Goal: Task Accomplishment & Management: Manage account settings

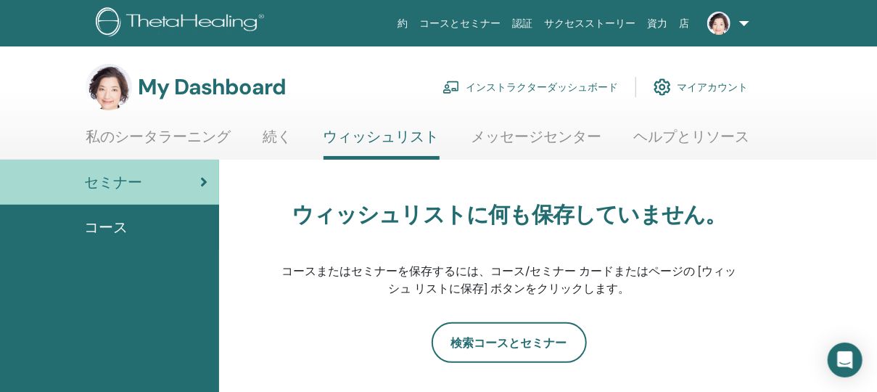
click at [722, 21] on img at bounding box center [718, 23] width 23 height 23
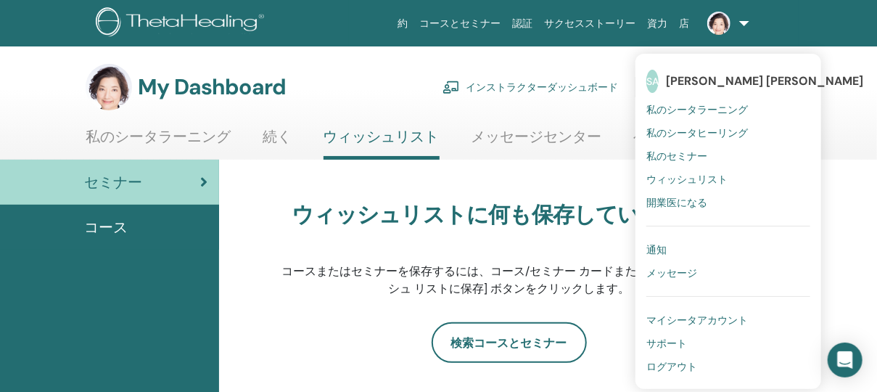
click at [705, 364] on link "ログアウト" at bounding box center [728, 366] width 164 height 23
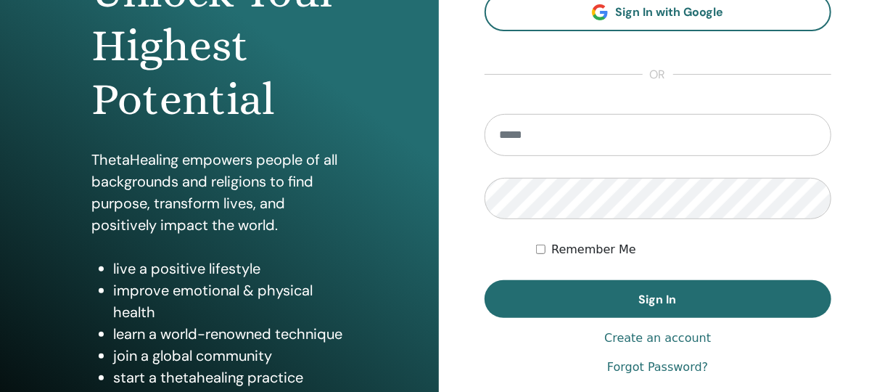
scroll to position [258, 0]
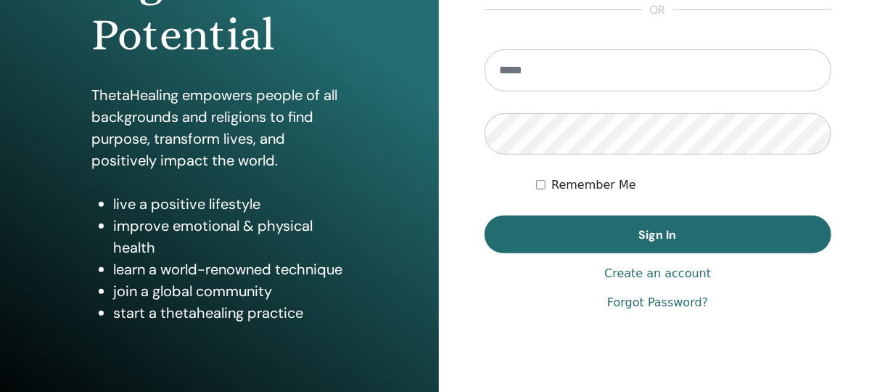
click at [654, 272] on link "Create an account" at bounding box center [657, 273] width 107 height 17
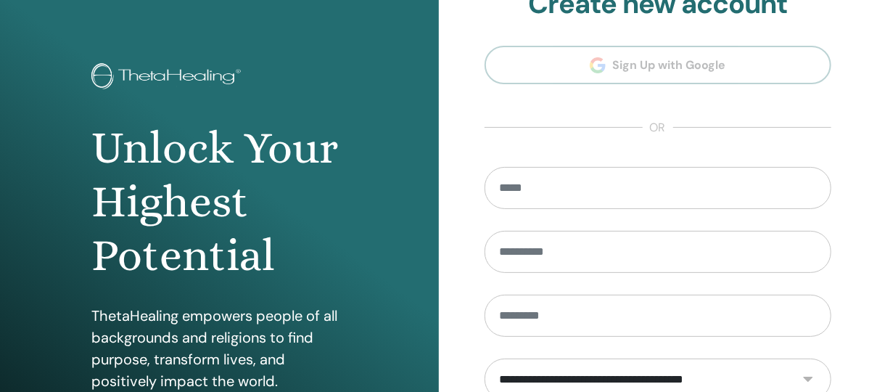
scroll to position [65, 0]
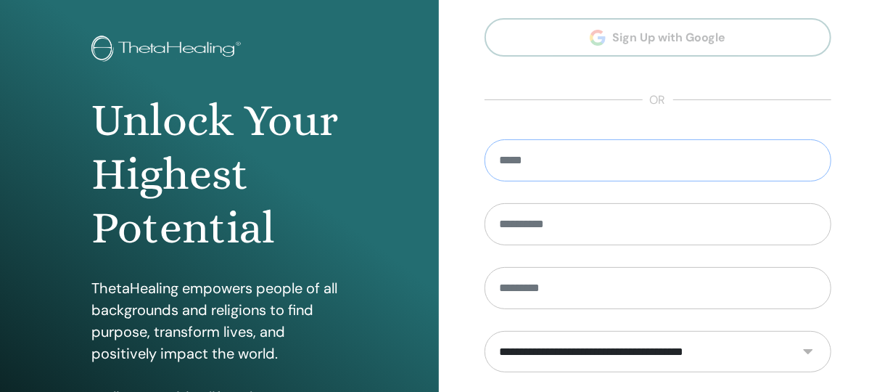
click at [623, 168] on input "email" at bounding box center [658, 160] width 347 height 42
click at [623, 215] on input "text" at bounding box center [658, 224] width 347 height 42
click at [868, 297] on div "**********" at bounding box center [658, 283] width 439 height 696
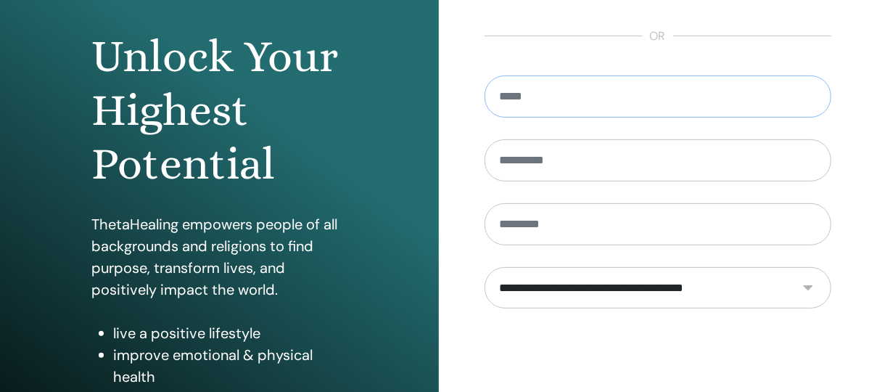
click at [658, 100] on input "email" at bounding box center [658, 96] width 347 height 42
click at [455, 62] on div "**********" at bounding box center [658, 220] width 439 height 696
click at [811, 284] on select "**********" at bounding box center [658, 287] width 347 height 41
click at [856, 324] on div "**********" at bounding box center [658, 220] width 439 height 696
click at [601, 157] on input "text" at bounding box center [658, 160] width 347 height 42
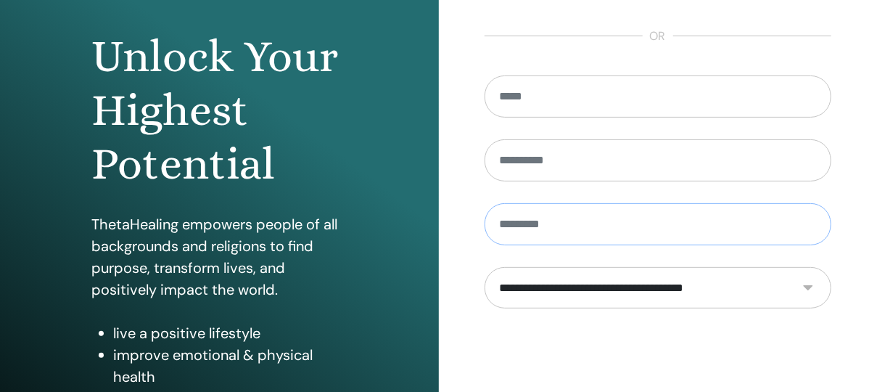
click at [620, 226] on input "text" at bounding box center [658, 224] width 347 height 42
click at [852, 349] on div "**********" at bounding box center [658, 220] width 439 height 696
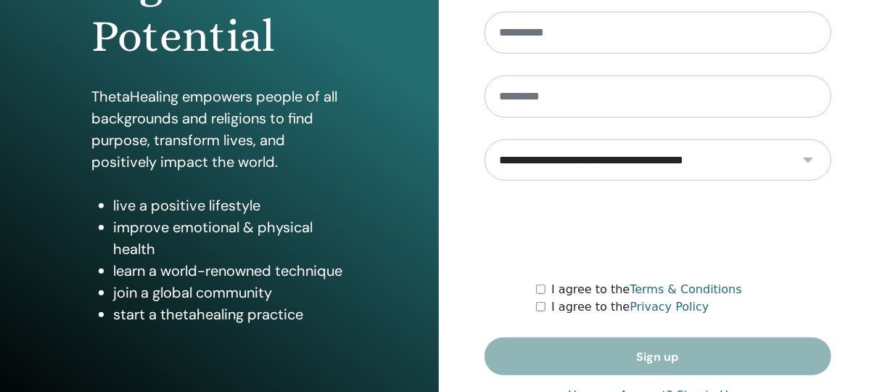
scroll to position [304, 0]
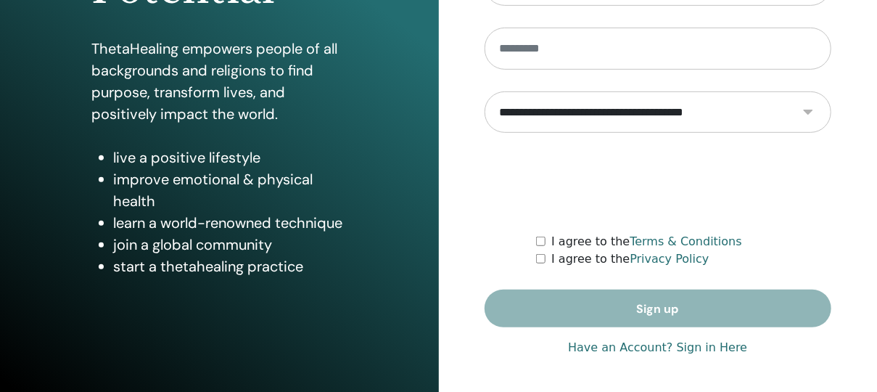
click at [656, 342] on link "Have an Account? Sign in Here" at bounding box center [657, 347] width 179 height 17
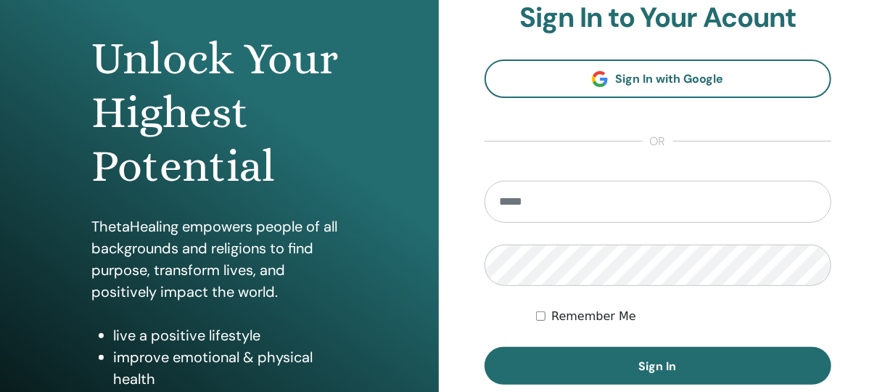
scroll to position [0, 0]
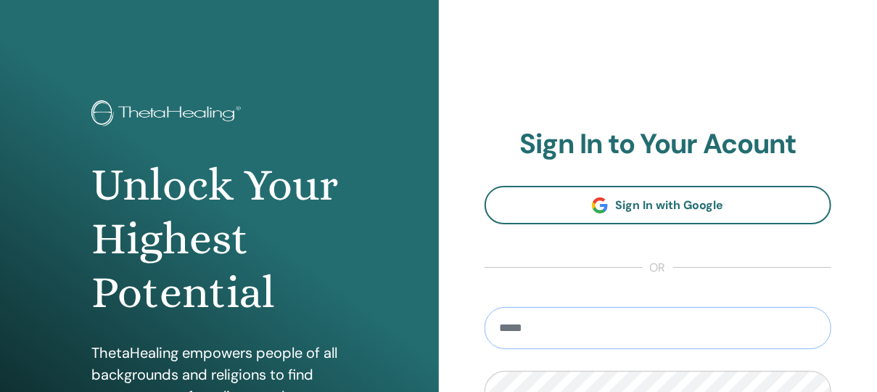
click at [683, 324] on input "email" at bounding box center [658, 328] width 347 height 42
type input "**********"
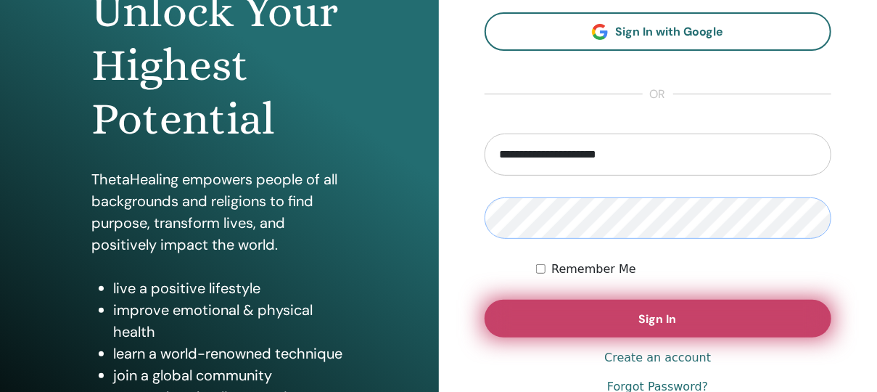
scroll to position [193, 0]
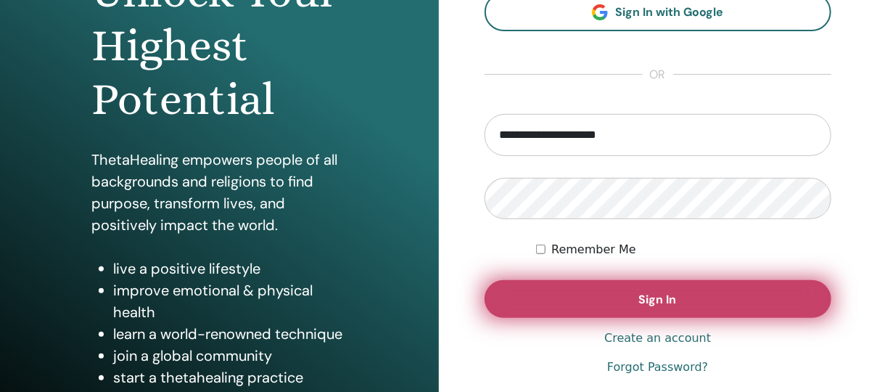
click at [672, 292] on span "Sign In" at bounding box center [658, 299] width 38 height 15
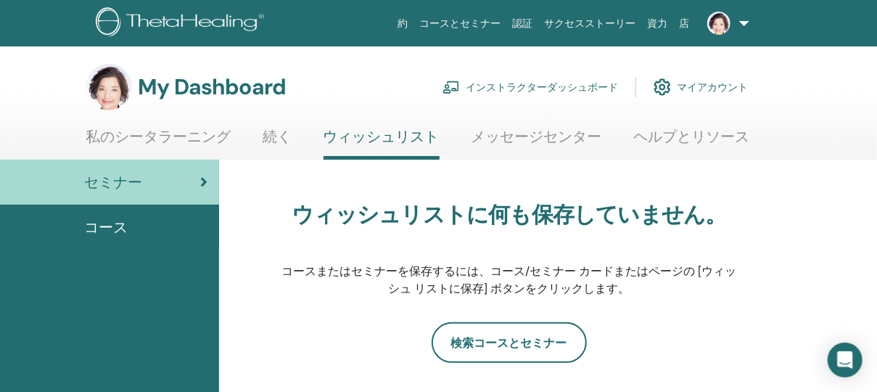
click at [556, 86] on link "インストラクターダッシュボード" at bounding box center [531, 87] width 176 height 32
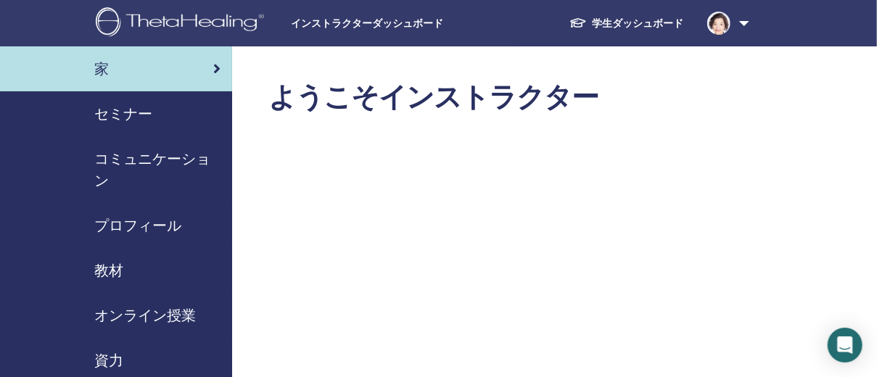
click at [151, 108] on span "セミナー" at bounding box center [123, 114] width 58 height 22
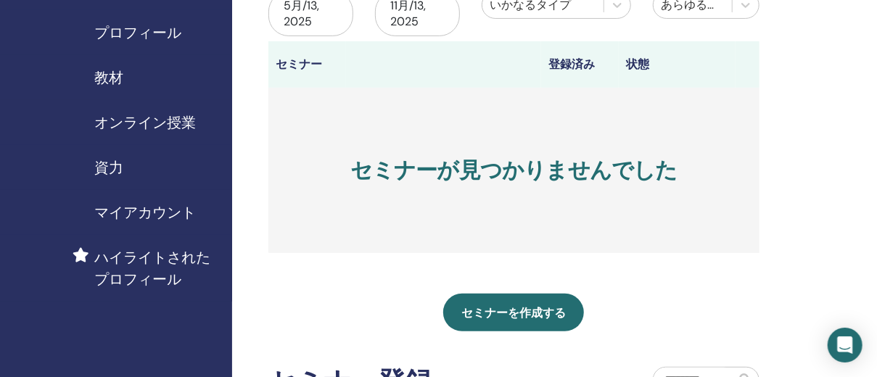
scroll to position [258, 0]
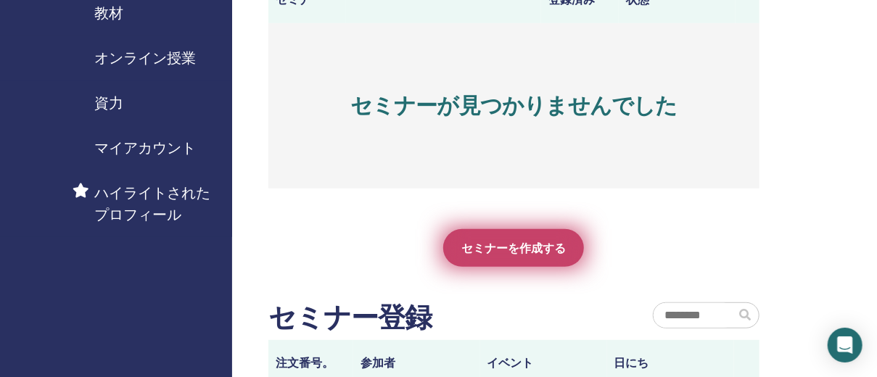
click at [548, 244] on span "セミナーを作成する" at bounding box center [513, 248] width 104 height 15
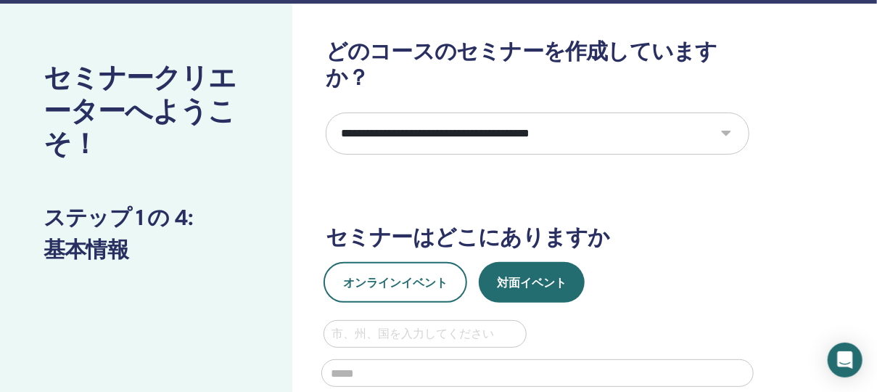
scroll to position [65, 0]
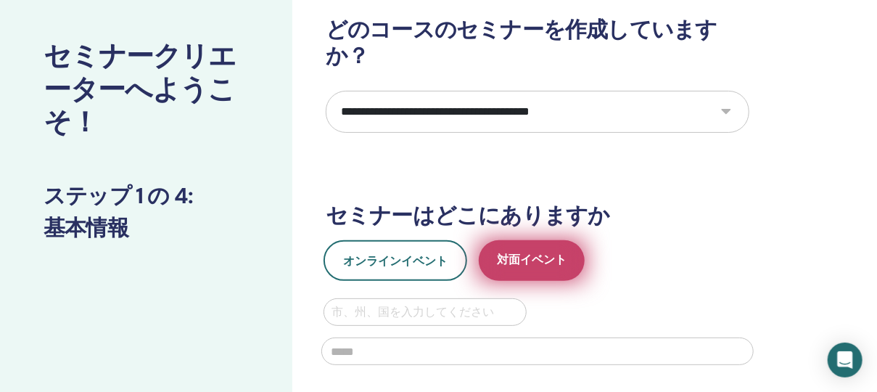
drag, startPoint x: 517, startPoint y: 234, endPoint x: 527, endPoint y: 234, distance: 10.2
click at [517, 252] on span "対面イベント" at bounding box center [532, 261] width 70 height 18
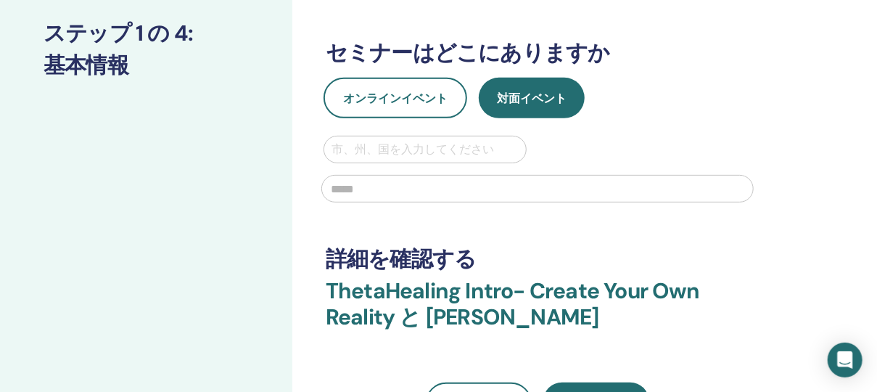
scroll to position [258, 0]
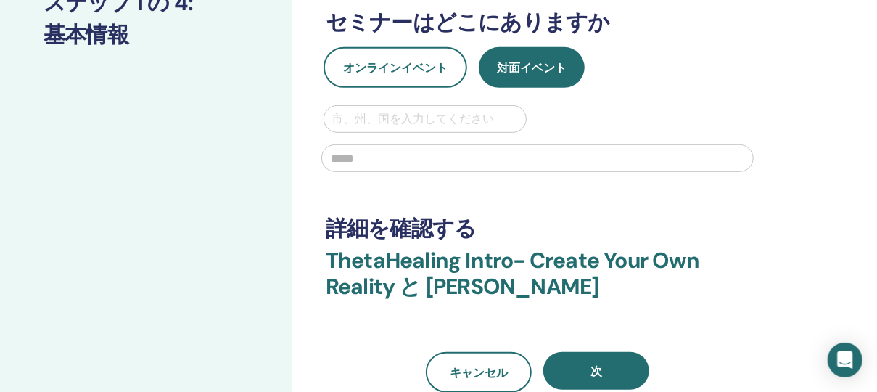
click at [495, 109] on div at bounding box center [425, 119] width 187 height 20
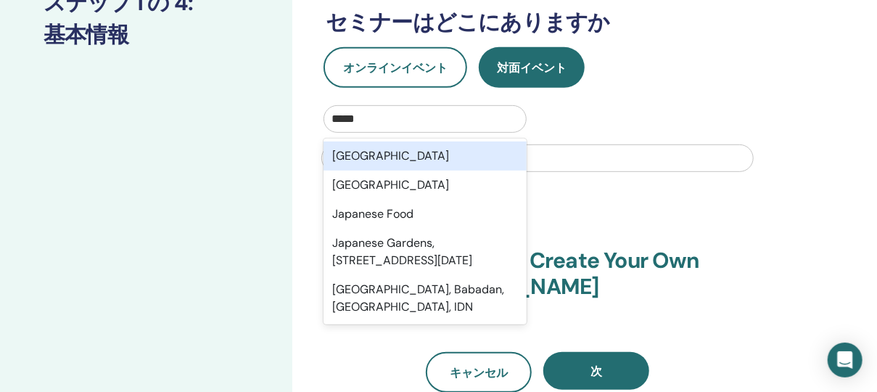
type input "*****"
click at [568, 105] on div "option Japan focused, 1 of 5. 5 results available for search term [GEOGRAPHIC_D…" at bounding box center [538, 142] width 450 height 75
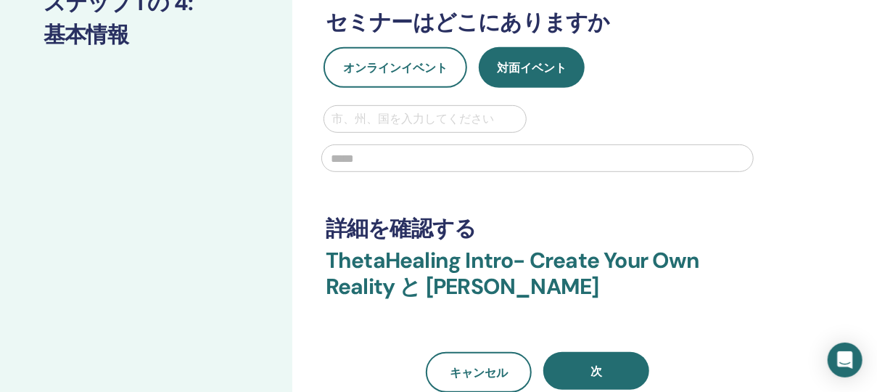
click at [532, 144] on input "text" at bounding box center [537, 158] width 432 height 28
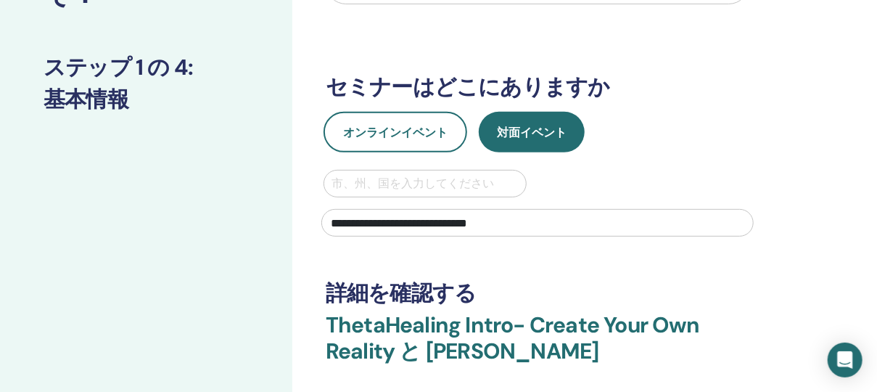
click at [688, 280] on h3 "詳細を確認する" at bounding box center [538, 293] width 424 height 26
click at [374, 209] on input "**********" at bounding box center [537, 223] width 432 height 28
type input "**********"
click at [469, 173] on div at bounding box center [425, 183] width 187 height 20
type input "*****"
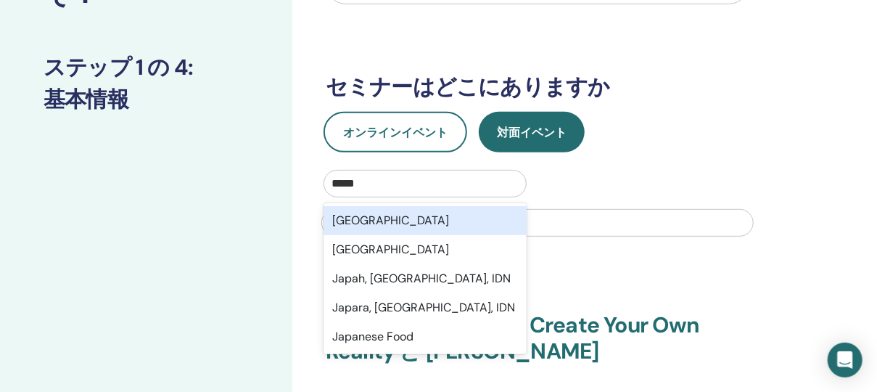
click at [464, 206] on div "[GEOGRAPHIC_DATA]" at bounding box center [425, 220] width 203 height 29
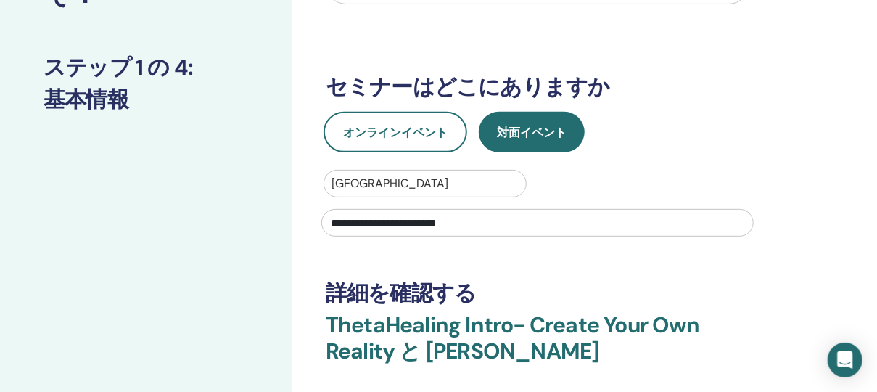
click at [618, 170] on div "**********" at bounding box center [538, 207] width 450 height 75
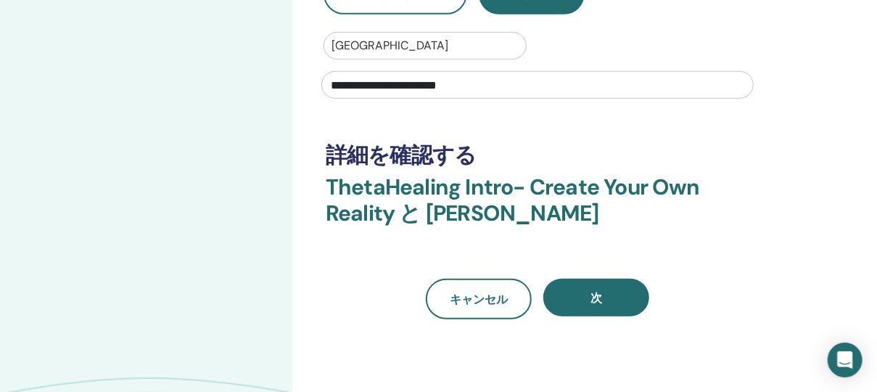
scroll to position [387, 0]
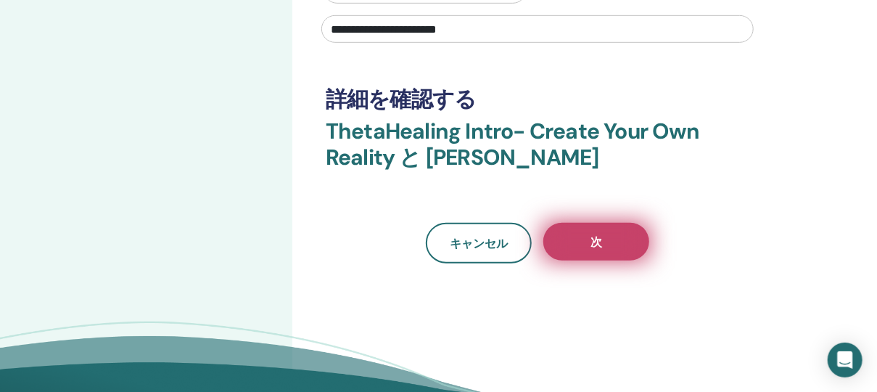
click at [606, 223] on button "次" at bounding box center [596, 242] width 106 height 38
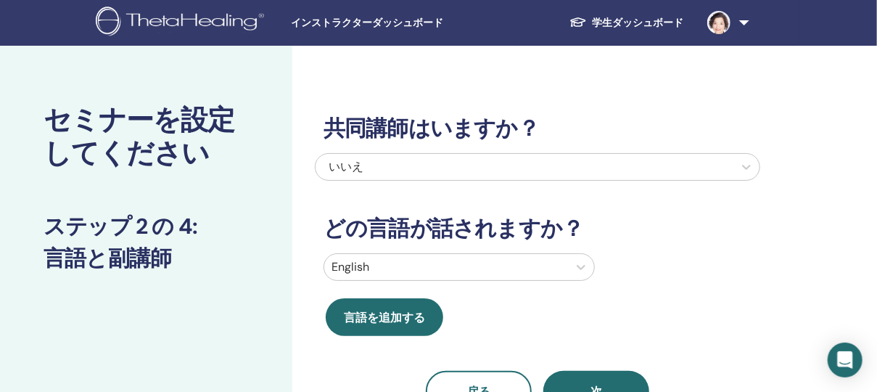
scroll to position [0, 0]
click at [563, 267] on div "English" at bounding box center [446, 268] width 244 height 26
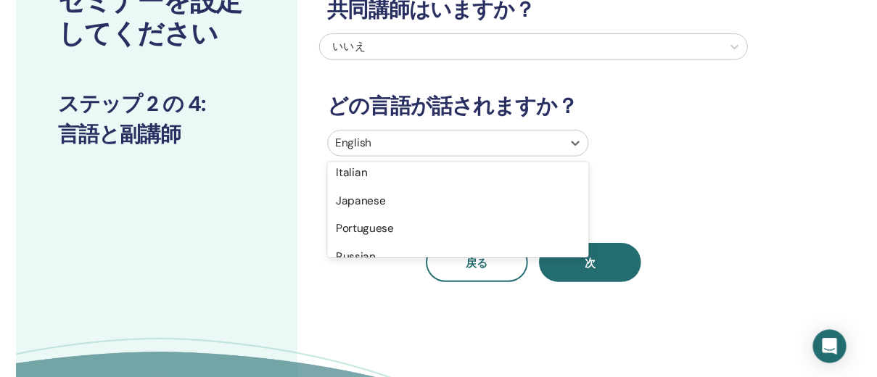
scroll to position [65, 0]
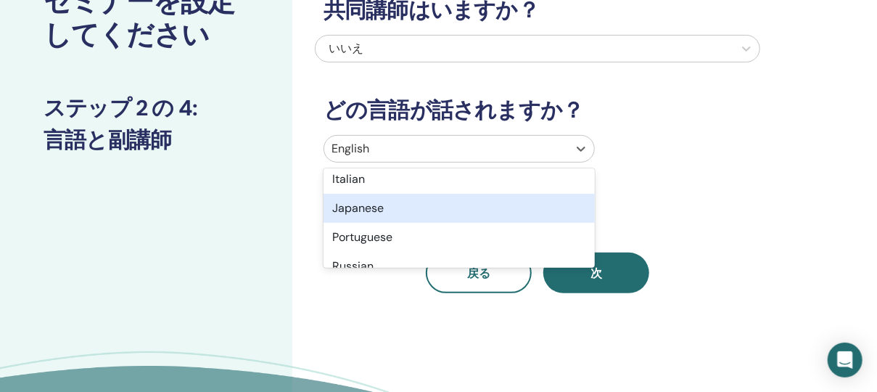
click at [443, 209] on div "Japanese" at bounding box center [459, 208] width 271 height 29
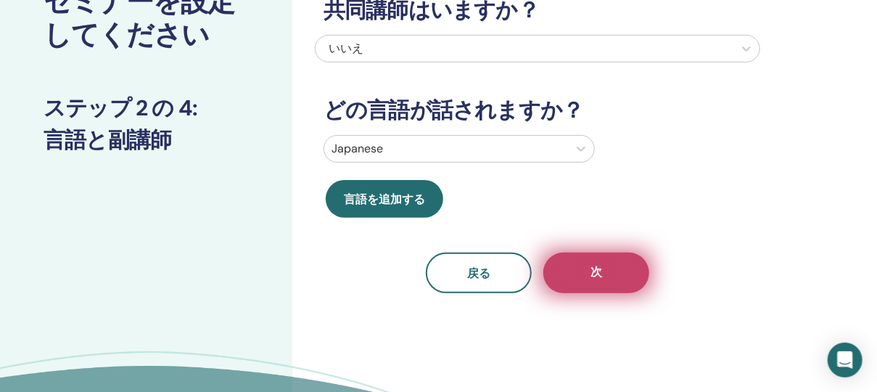
click at [593, 272] on span "次" at bounding box center [597, 273] width 12 height 18
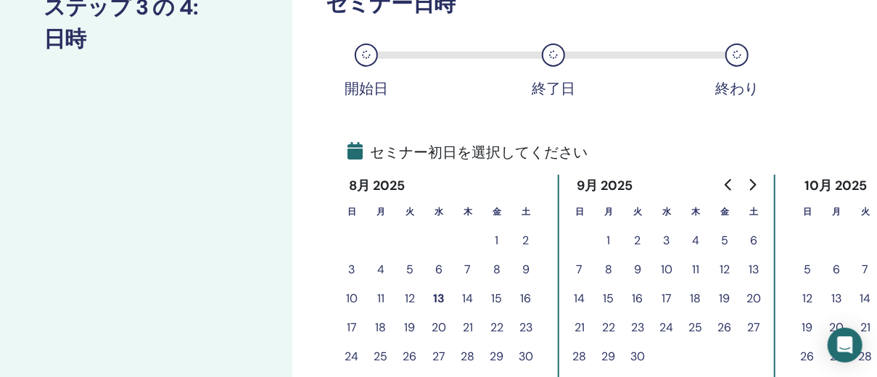
scroll to position [247, 0]
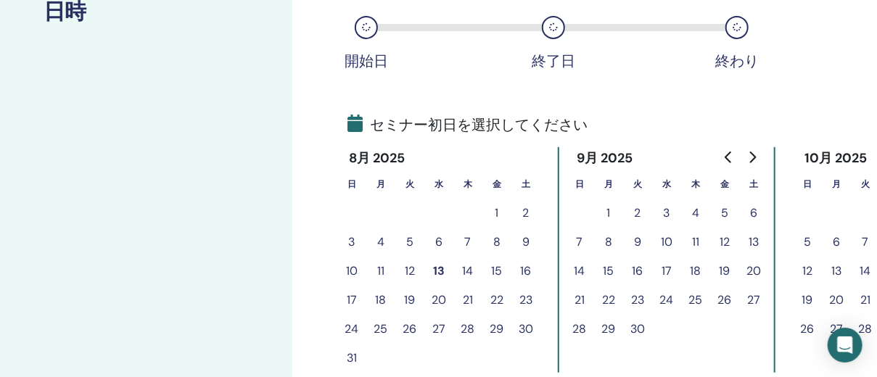
click at [441, 267] on button "13" at bounding box center [438, 271] width 29 height 29
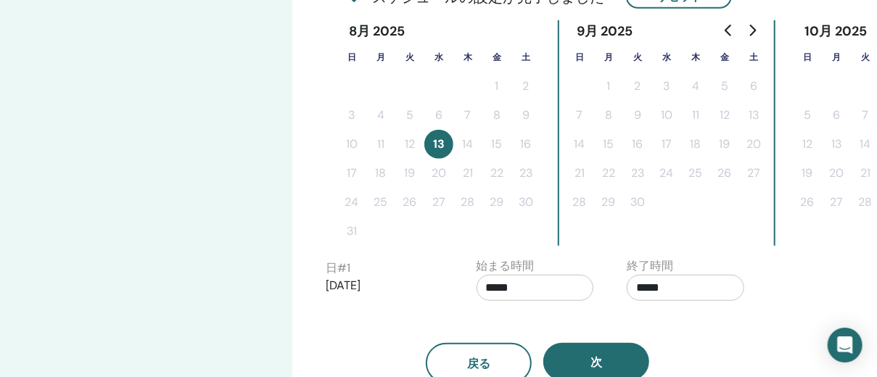
scroll to position [441, 0]
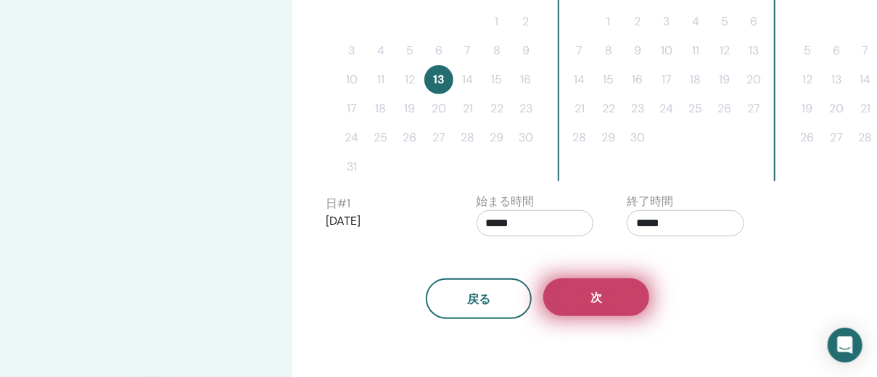
click at [614, 289] on button "次" at bounding box center [596, 298] width 106 height 38
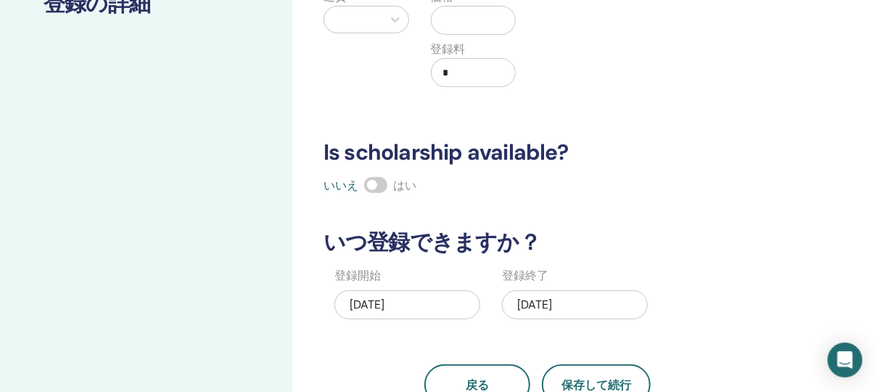
scroll to position [183, 0]
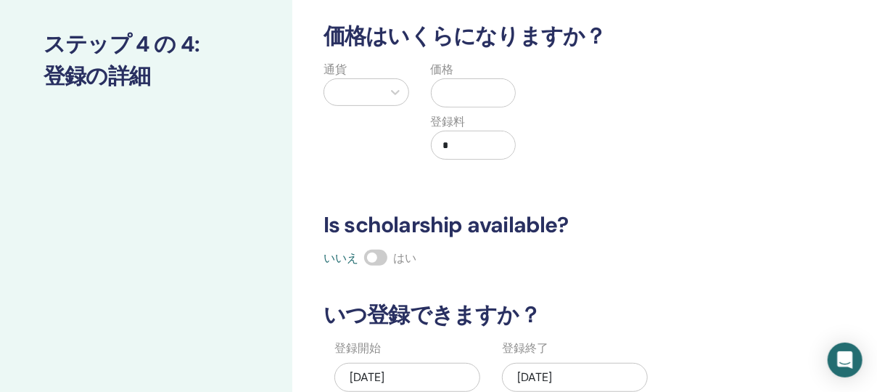
click at [358, 95] on div at bounding box center [354, 92] width 44 height 20
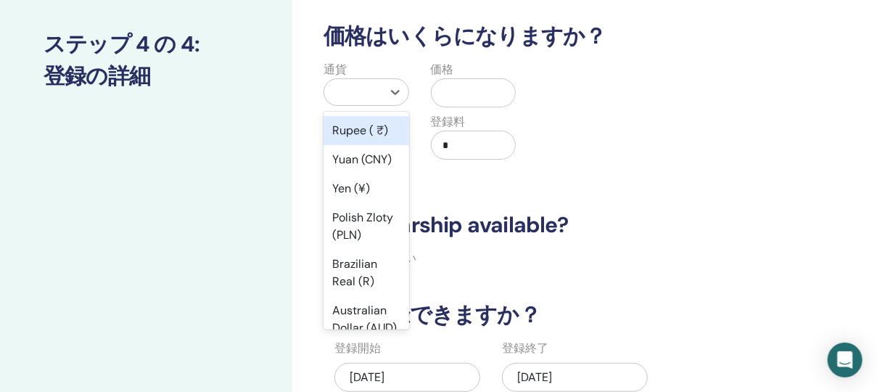
scroll to position [193, 0]
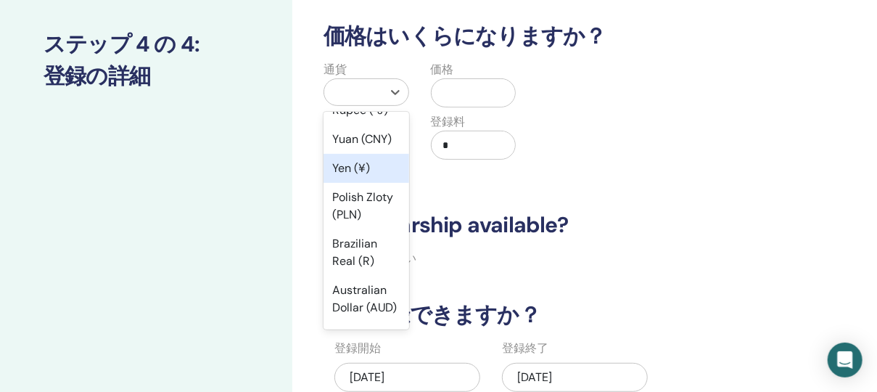
click at [364, 183] on div "Yen (¥)" at bounding box center [367, 168] width 86 height 29
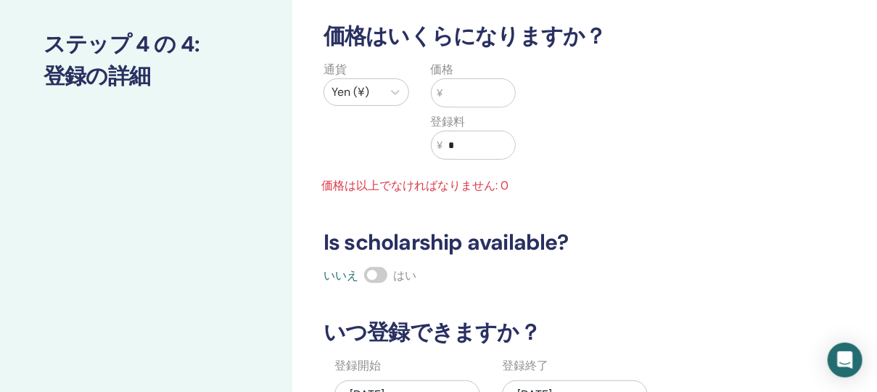
click at [464, 90] on input "text" at bounding box center [479, 93] width 73 height 28
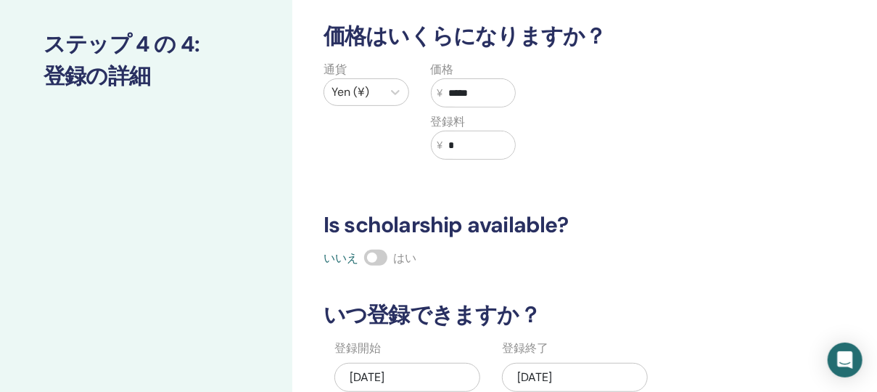
type input "*****"
click at [633, 180] on div "何人参加できますか？ 座席の数 * 価格はいくらになりますか？ 通貨 Yen (¥) 価格 ¥ ***** 登録料 ¥ * Is scholarship av…" at bounding box center [537, 187] width 445 height 579
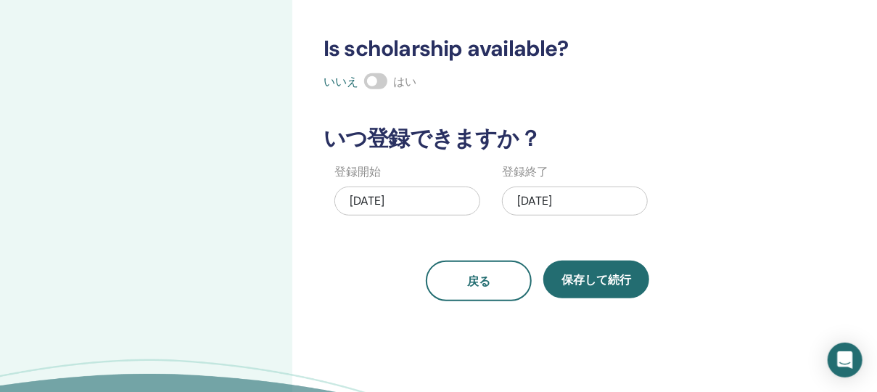
scroll to position [377, 0]
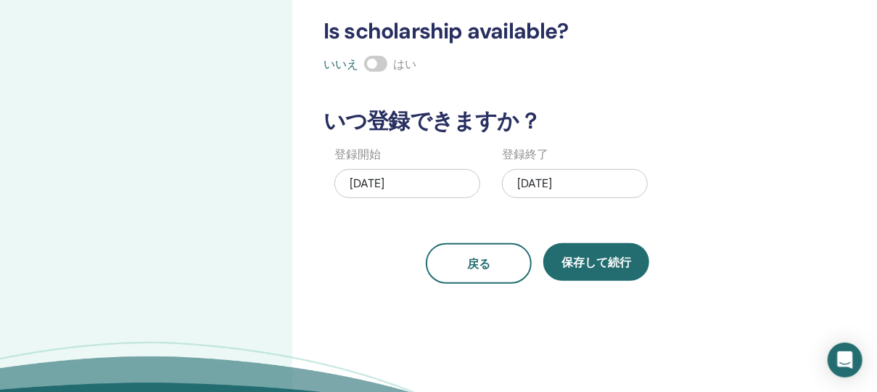
click at [623, 180] on div "[DATE]" at bounding box center [575, 183] width 146 height 29
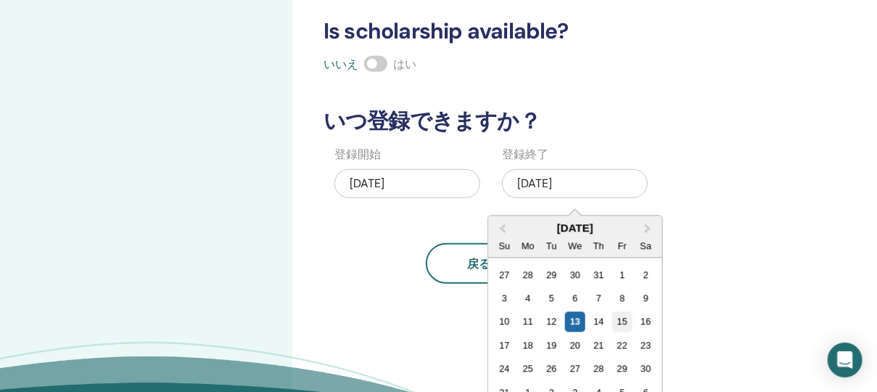
click at [628, 321] on div "15" at bounding box center [622, 322] width 20 height 20
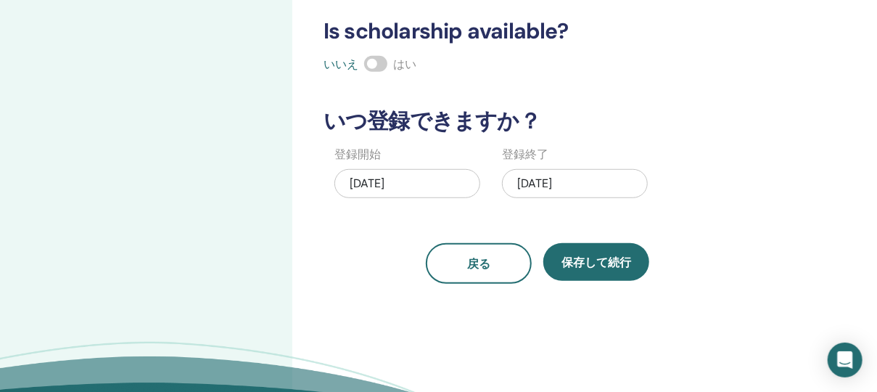
click at [681, 305] on div "何人参加できますか？ 座席の数 * 価格はいくらになりますか？ 通貨 Yen (¥) 価格 ¥ ***** 登録料 ¥ * Is scholarship av…" at bounding box center [584, 78] width 585 height 817
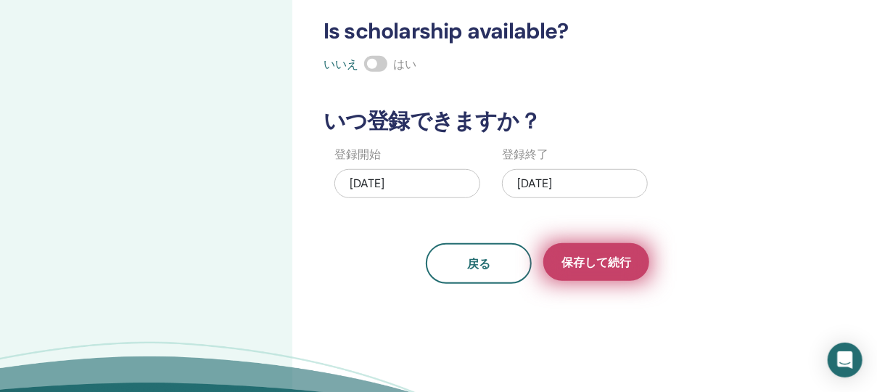
click at [618, 268] on button "保存して続行" at bounding box center [596, 262] width 106 height 38
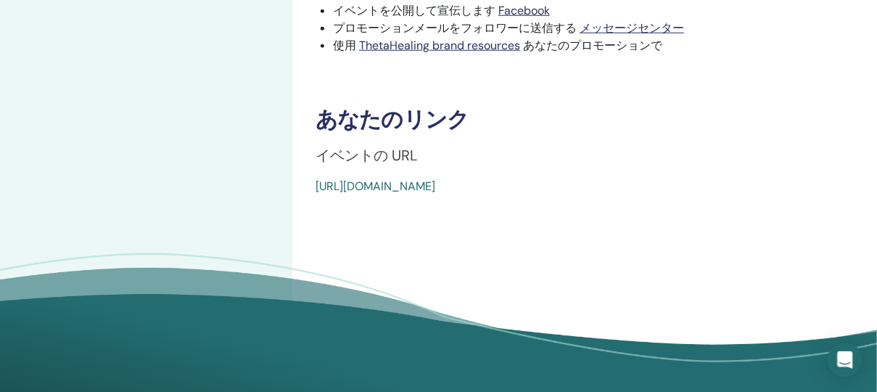
scroll to position [580, 0]
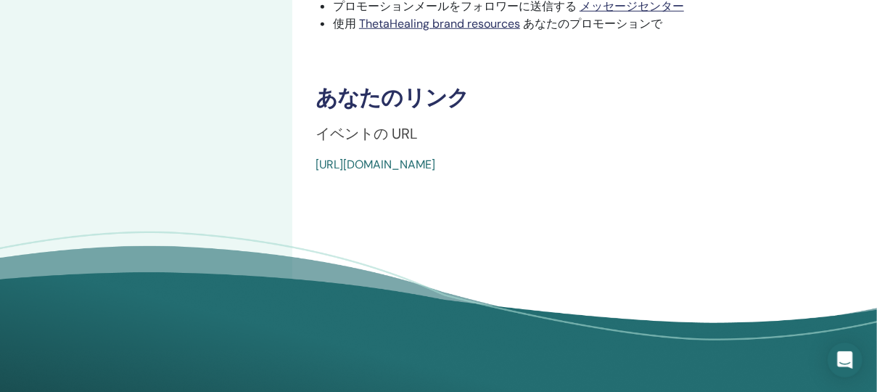
drag, startPoint x: 302, startPoint y: 161, endPoint x: 704, endPoint y: 173, distance: 402.1
copy link "[URL][DOMAIN_NAME]"
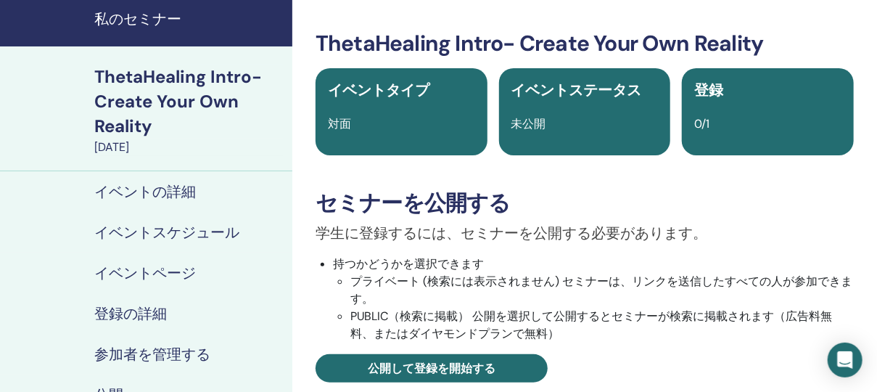
scroll to position [0, 0]
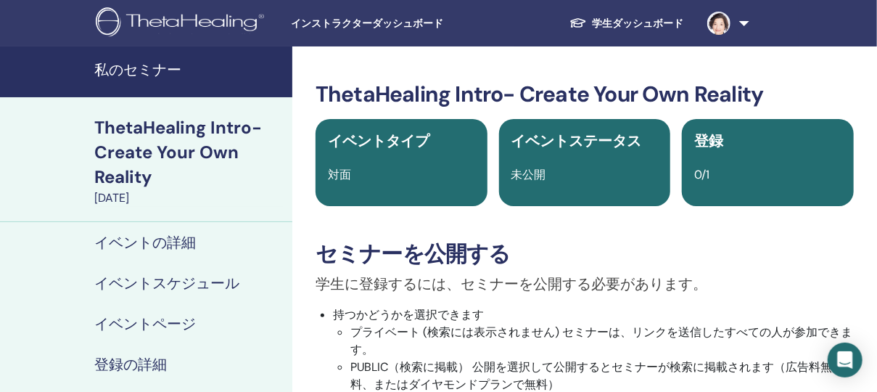
click at [197, 243] on div "イベントの詳細" at bounding box center [146, 242] width 269 height 17
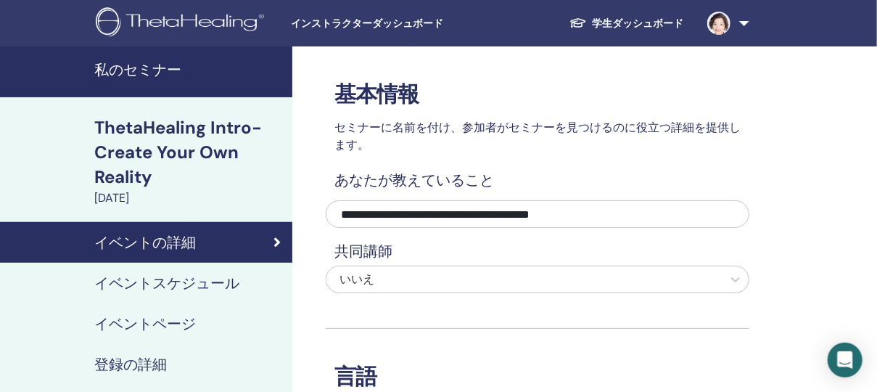
scroll to position [65, 0]
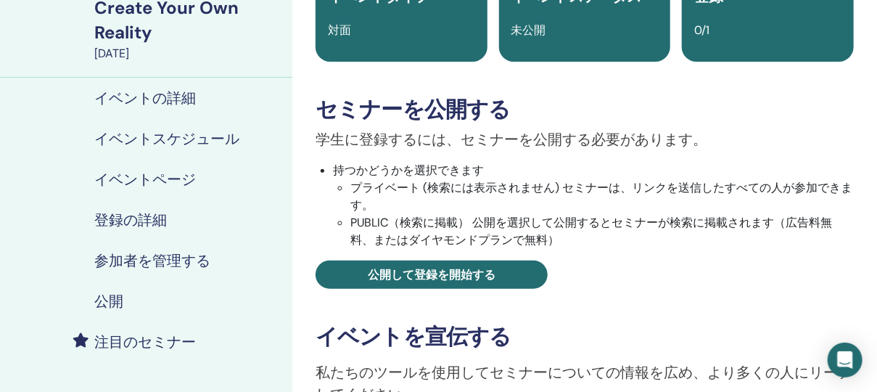
scroll to position [193, 0]
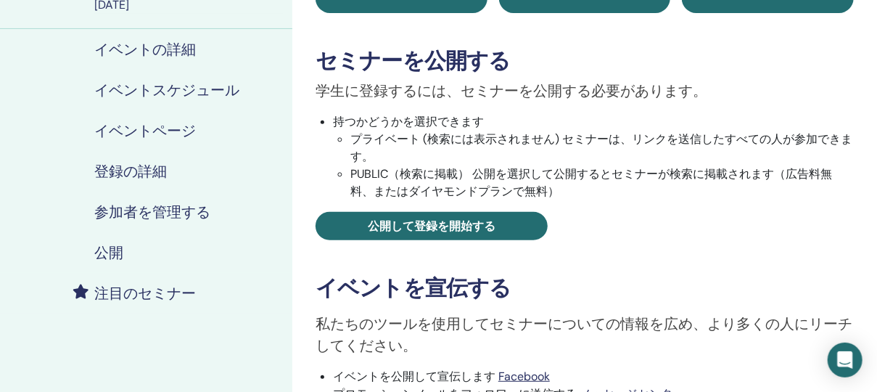
click at [149, 180] on h4 "登録の詳細" at bounding box center [130, 170] width 73 height 17
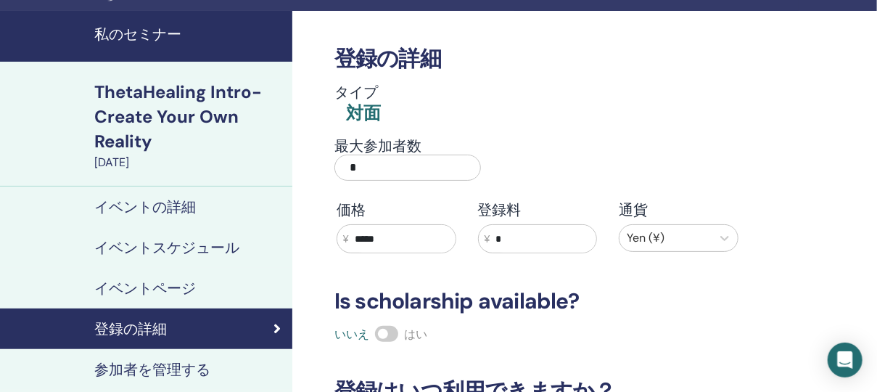
scroll to position [65, 0]
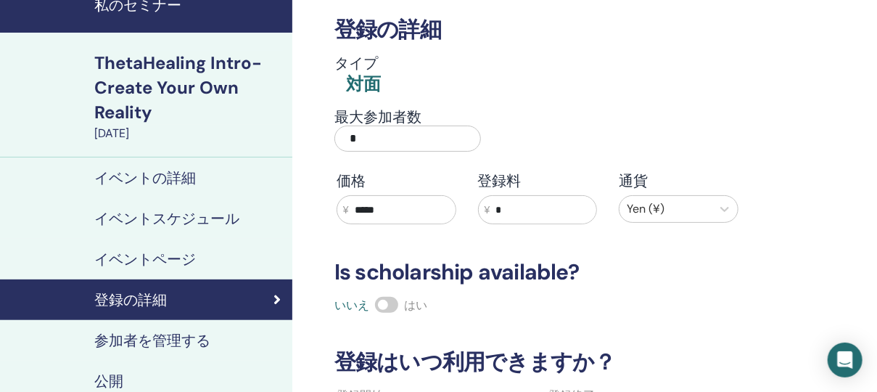
click at [154, 178] on h4 "イベントの詳細" at bounding box center [145, 177] width 102 height 17
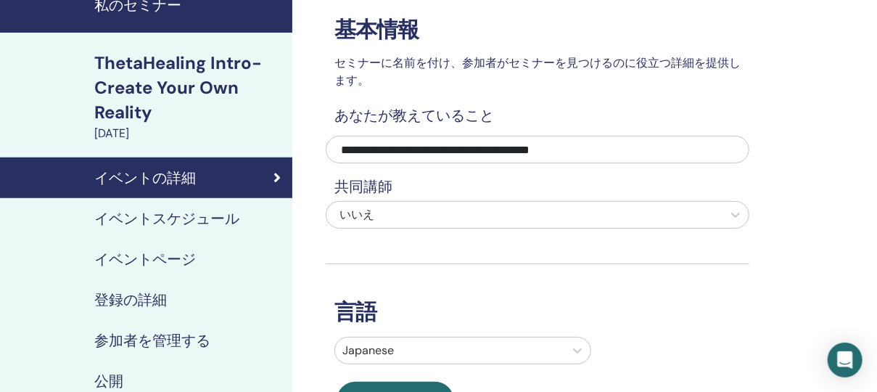
drag, startPoint x: 675, startPoint y: 147, endPoint x: 598, endPoint y: 180, distance: 83.8
click at [589, 180] on h4 "共同講師" at bounding box center [538, 186] width 424 height 17
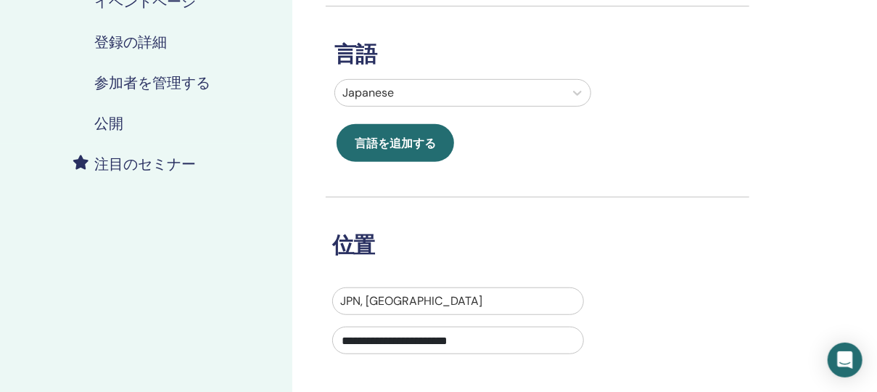
scroll to position [65, 0]
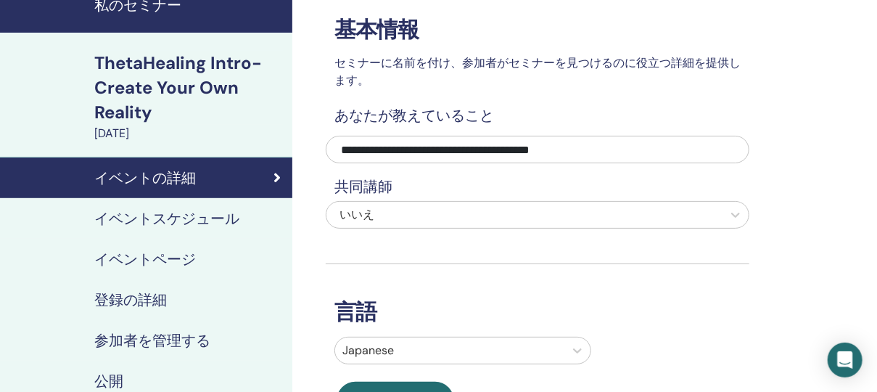
click at [412, 193] on h4 "共同講師" at bounding box center [538, 186] width 424 height 17
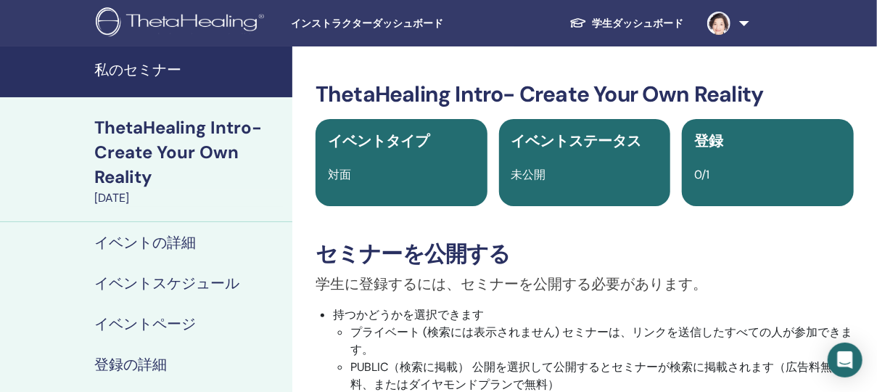
click at [134, 72] on h4 "私のセミナー" at bounding box center [188, 69] width 189 height 17
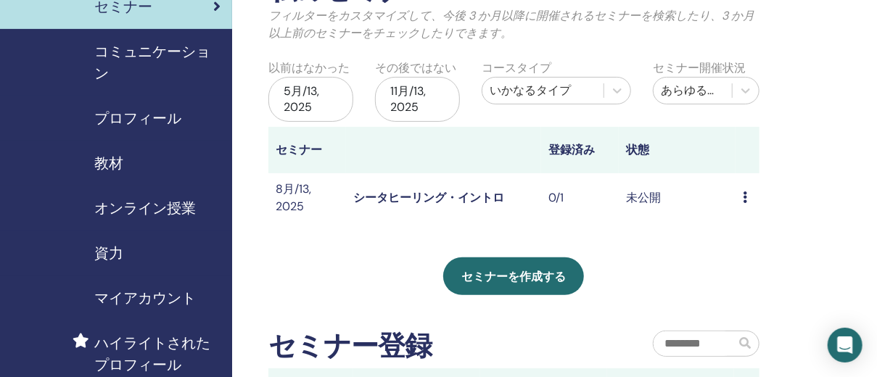
scroll to position [128, 0]
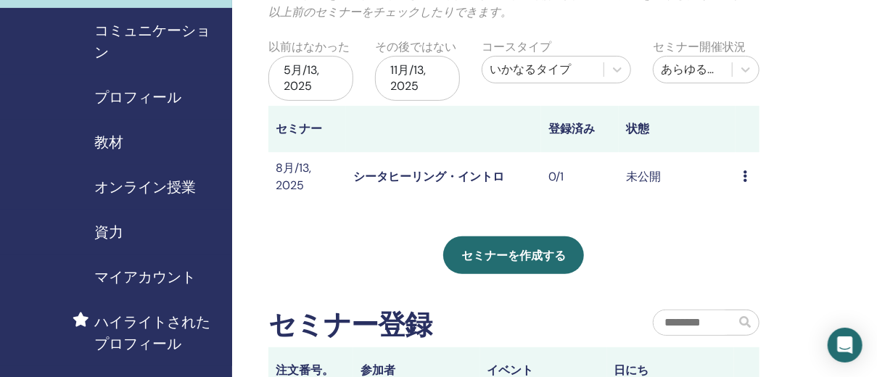
click at [749, 175] on div "プレビュー 編集 出席者 キャンセル" at bounding box center [747, 176] width 9 height 17
click at [753, 214] on link "編集" at bounding box center [746, 209] width 23 height 15
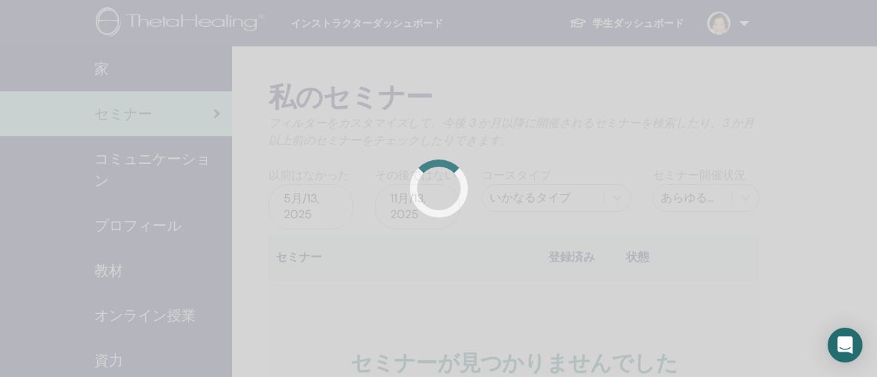
scroll to position [128, 0]
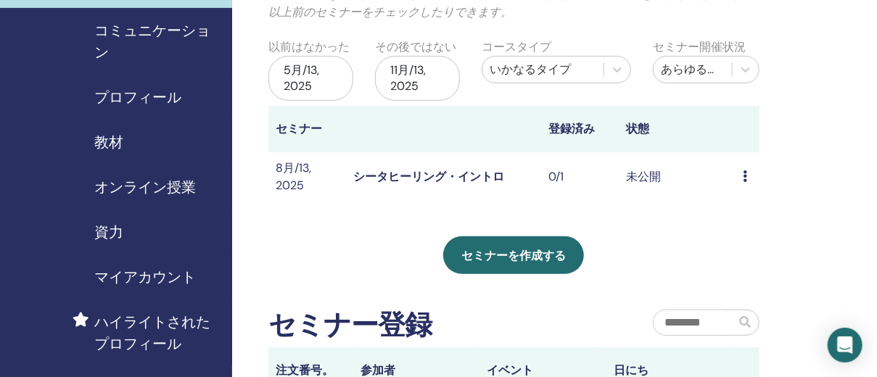
click at [748, 173] on div "プレビュー 編集 出席者 キャンセル" at bounding box center [747, 176] width 9 height 17
click at [742, 251] on p "キャンセル" at bounding box center [763, 251] width 58 height 17
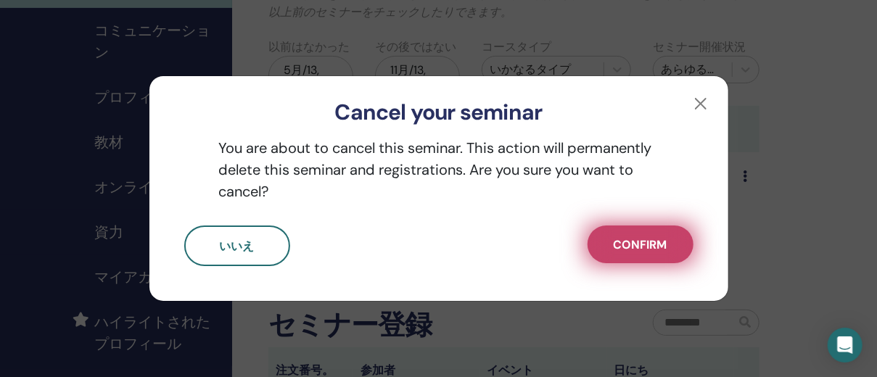
click at [643, 254] on button "Confirm" at bounding box center [641, 245] width 106 height 38
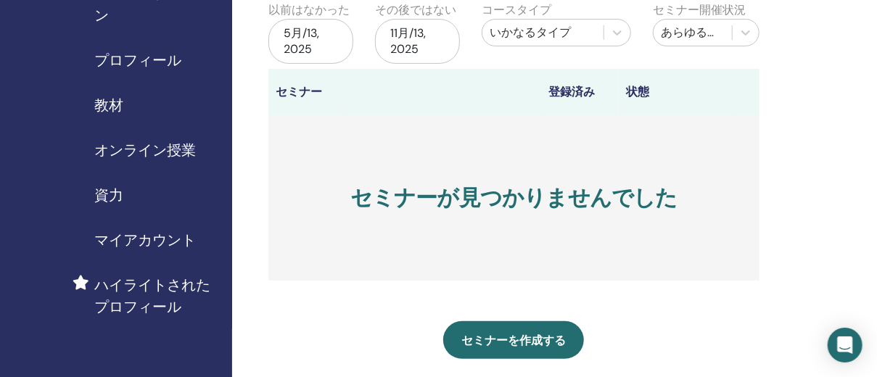
scroll to position [193, 0]
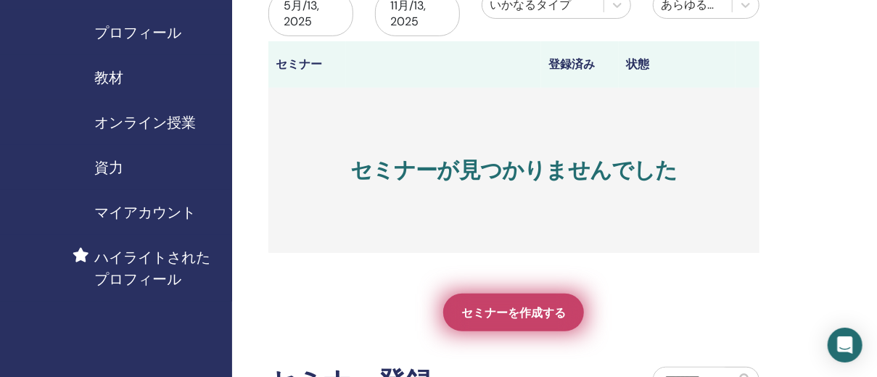
click at [514, 312] on span "セミナーを作成する" at bounding box center [513, 312] width 104 height 15
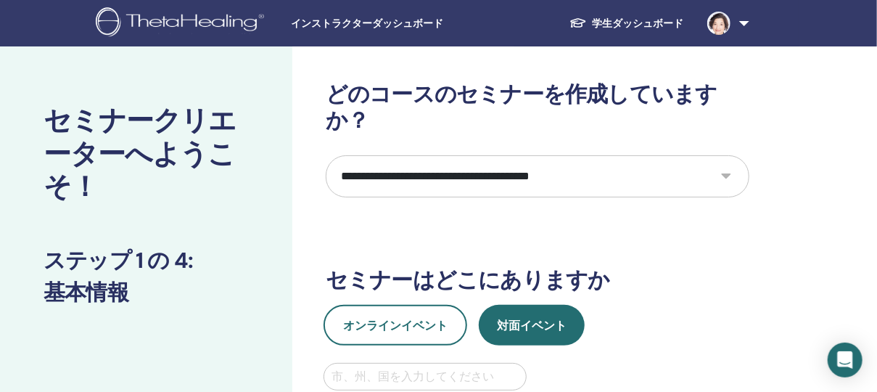
click at [638, 155] on select "**********" at bounding box center [538, 176] width 424 height 42
select select "*"
click at [326, 155] on select "**********" at bounding box center [538, 176] width 424 height 42
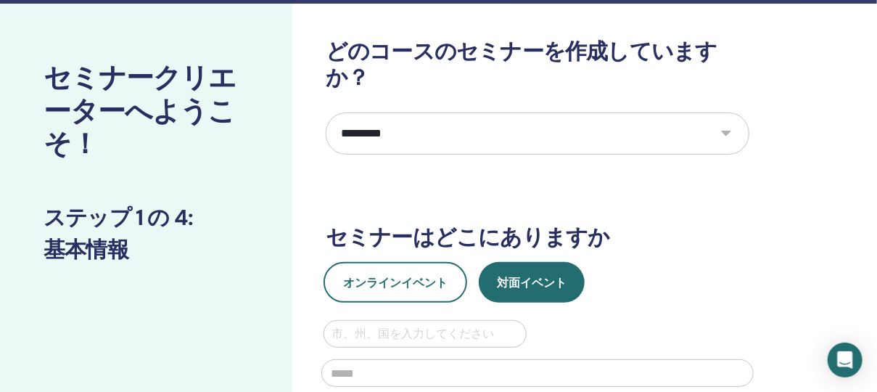
scroll to position [65, 0]
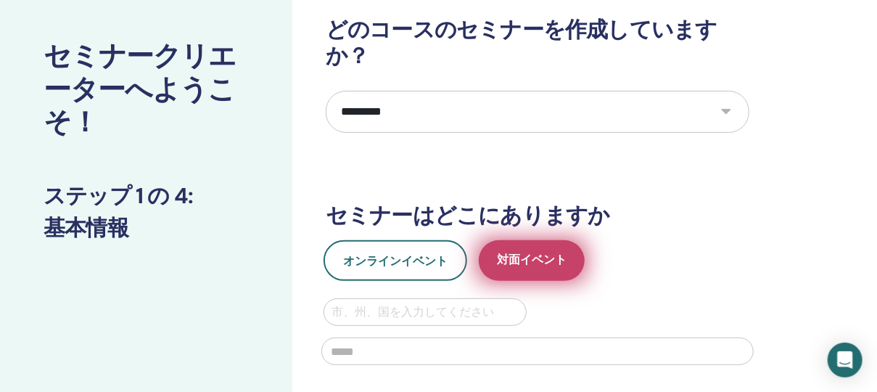
click at [551, 252] on span "対面イベント" at bounding box center [532, 261] width 70 height 18
click at [531, 252] on span "対面イベント" at bounding box center [532, 261] width 70 height 18
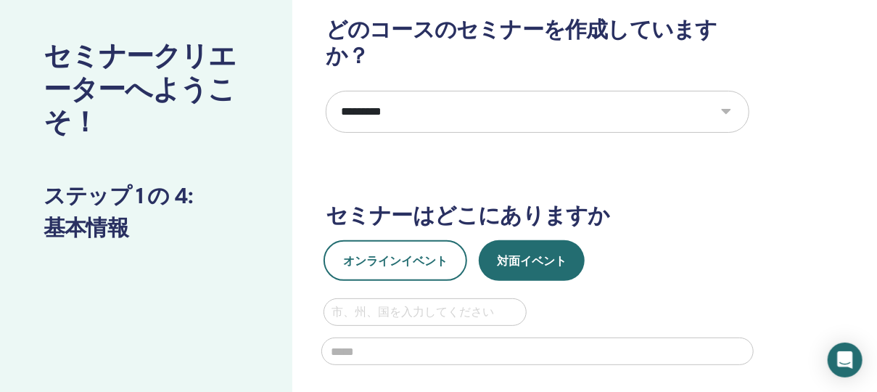
click at [495, 337] on input "text" at bounding box center [537, 351] width 432 height 28
type input "**********"
type input "*****"
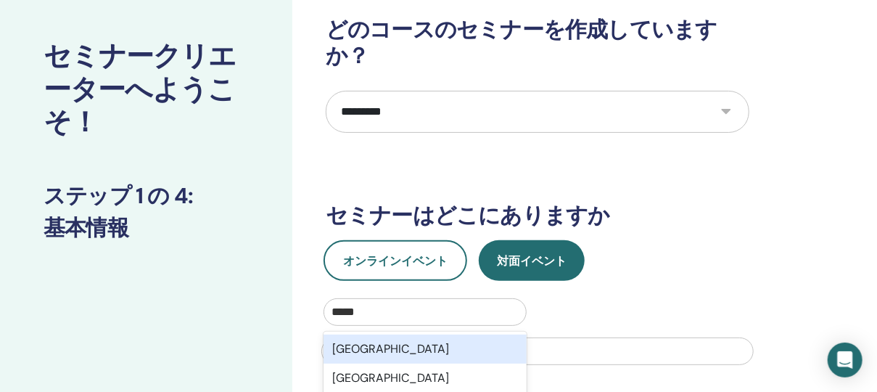
click at [429, 302] on div "*****" at bounding box center [425, 312] width 187 height 20
click at [456, 334] on div "Japan" at bounding box center [425, 348] width 203 height 29
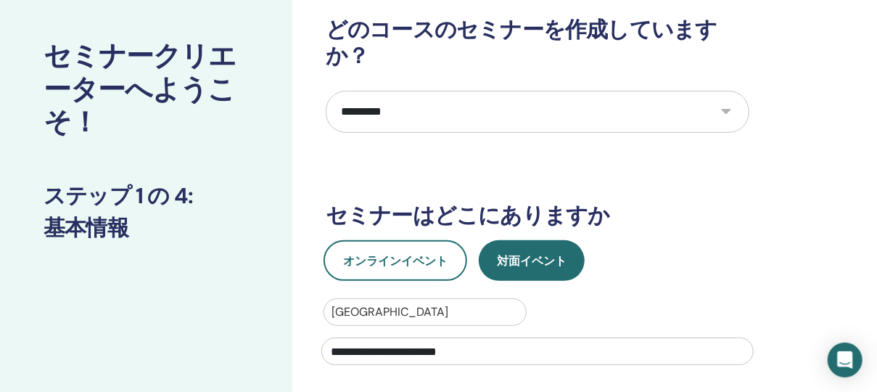
click at [736, 240] on div "オンラインイベント 対面イベント" at bounding box center [537, 260] width 445 height 41
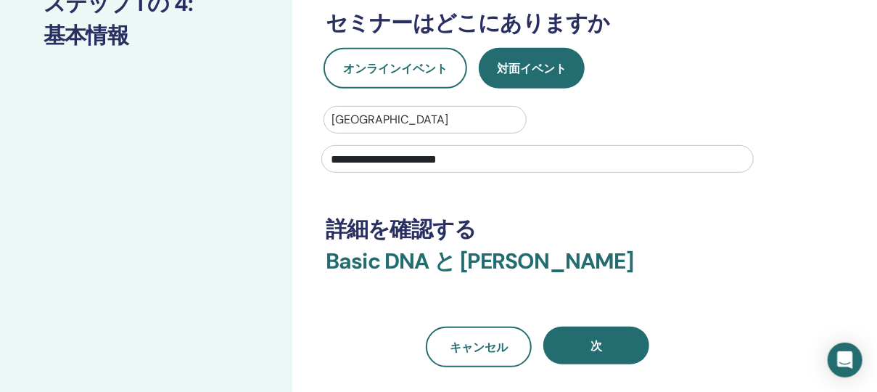
scroll to position [322, 0]
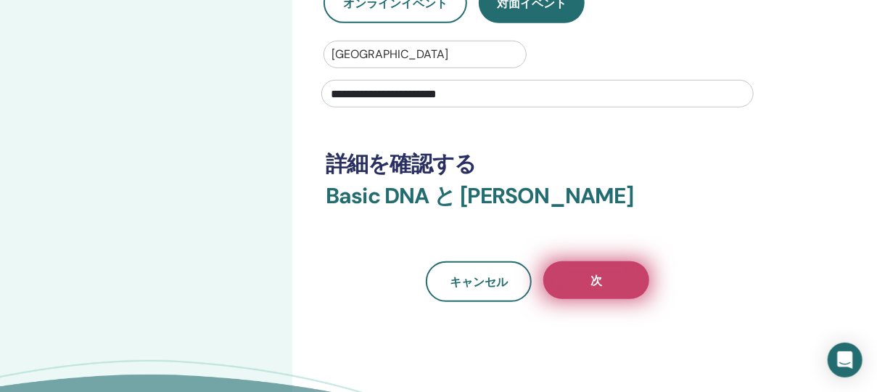
click at [617, 261] on button "次" at bounding box center [596, 280] width 106 height 38
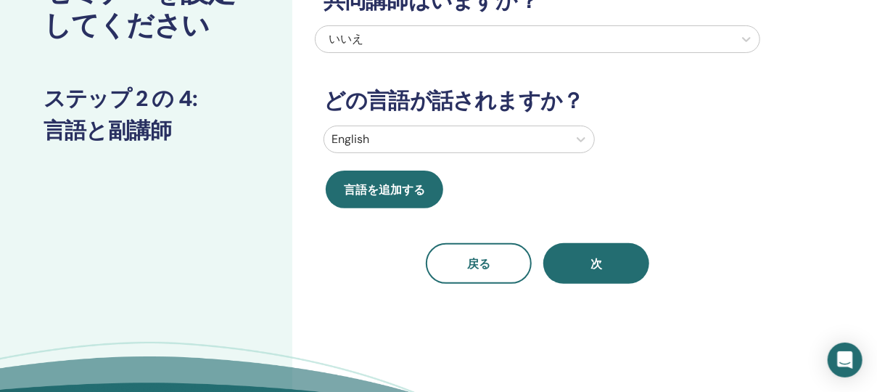
scroll to position [0, 0]
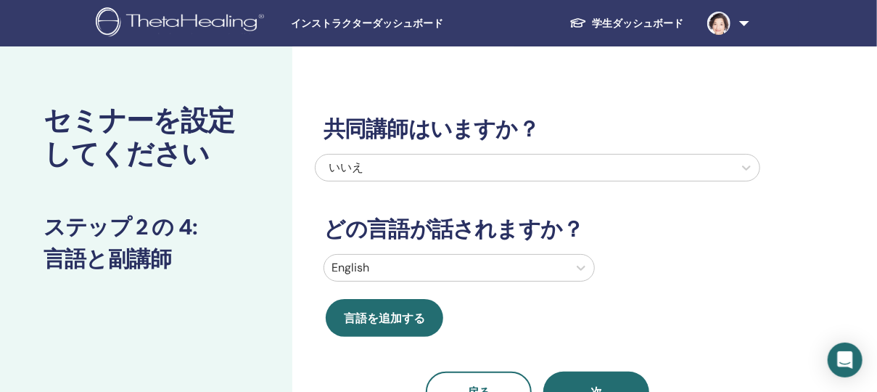
click at [549, 267] on div at bounding box center [446, 268] width 229 height 20
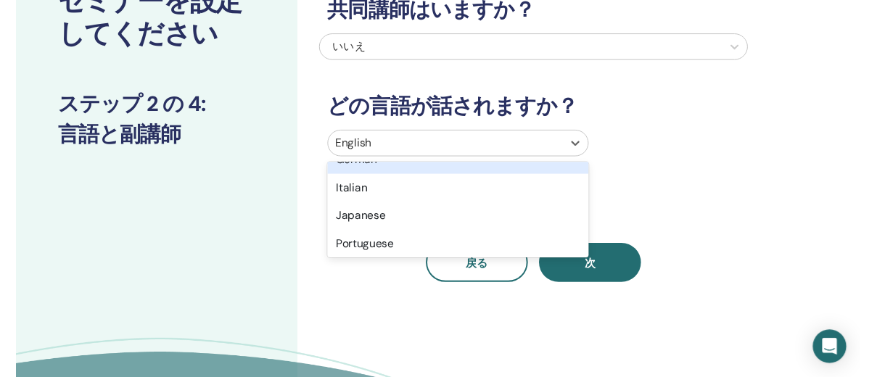
scroll to position [65, 0]
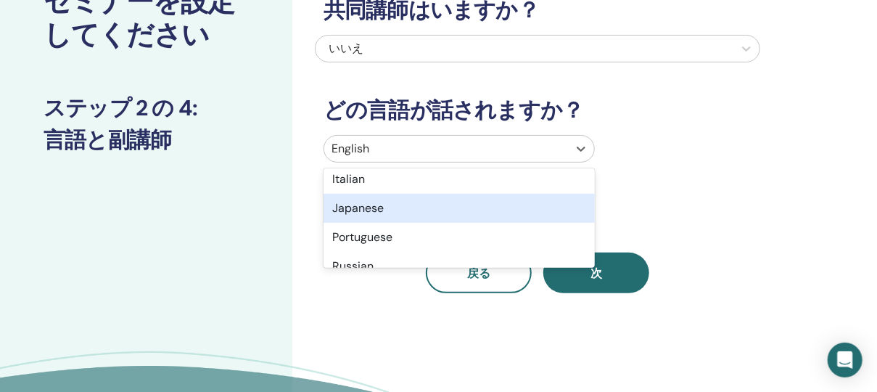
click at [494, 214] on div "Japanese" at bounding box center [459, 208] width 271 height 29
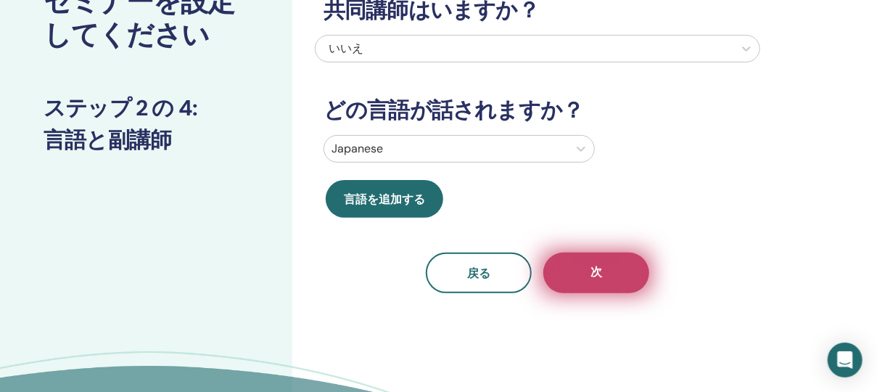
click at [596, 275] on span "次" at bounding box center [597, 273] width 12 height 18
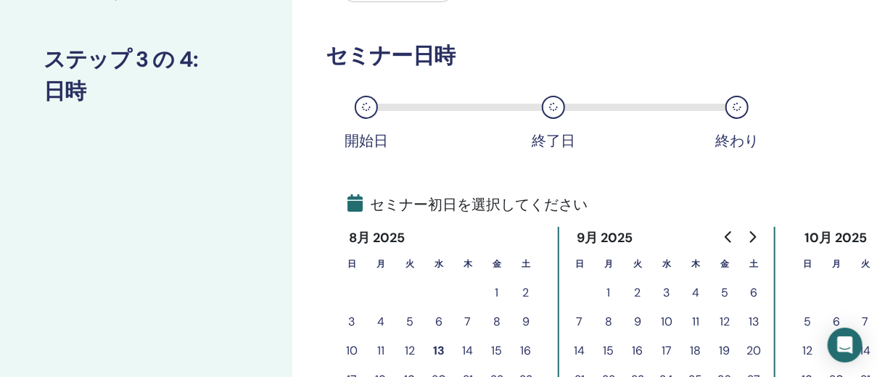
scroll to position [247, 0]
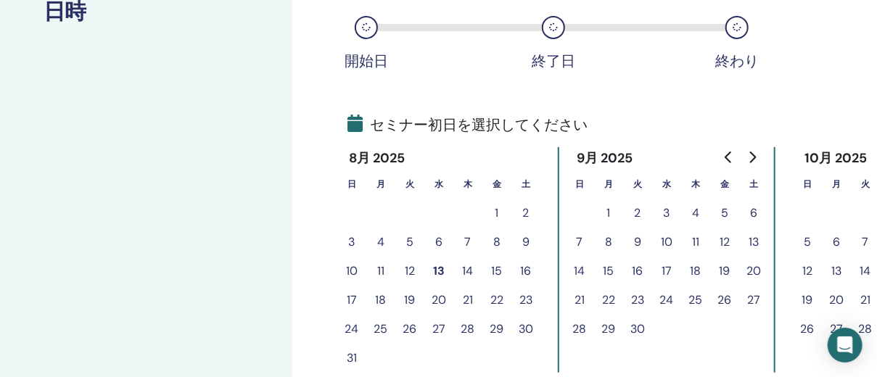
click at [442, 268] on button "13" at bounding box center [438, 271] width 29 height 29
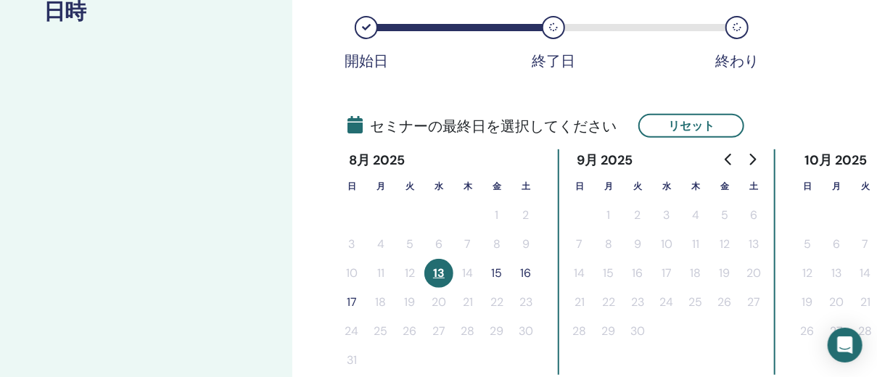
click at [498, 278] on button "15" at bounding box center [496, 273] width 29 height 29
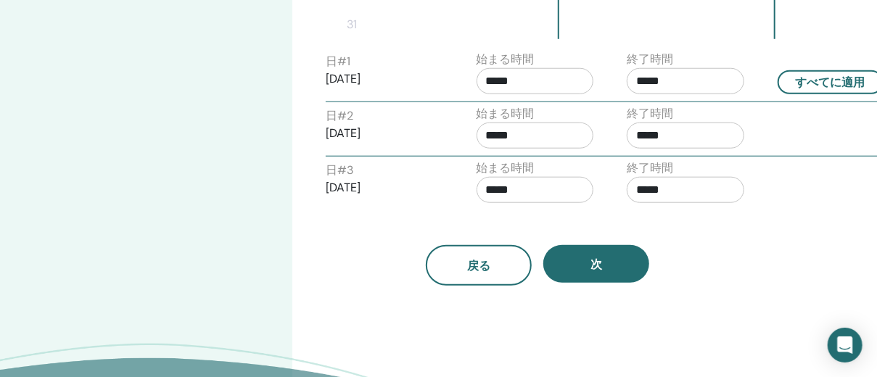
scroll to position [570, 0]
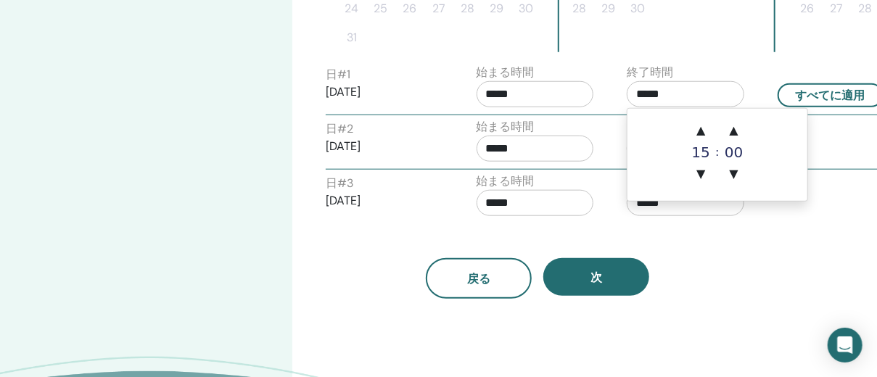
click at [687, 91] on input "*****" at bounding box center [686, 94] width 118 height 26
click at [699, 132] on span "▲" at bounding box center [700, 130] width 29 height 29
type input "*****"
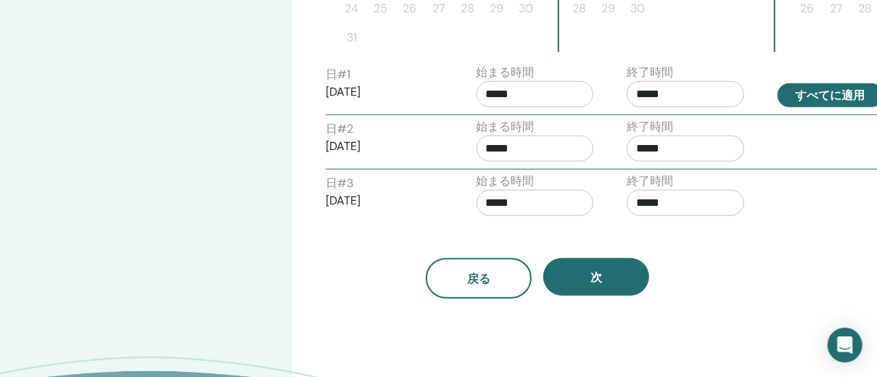
click at [807, 91] on button "すべてに適用" at bounding box center [831, 95] width 106 height 24
type input "*****"
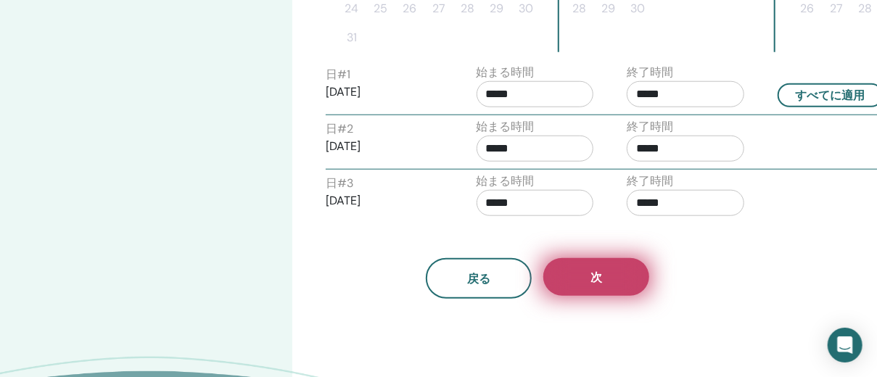
click at [629, 277] on button "次" at bounding box center [596, 277] width 106 height 38
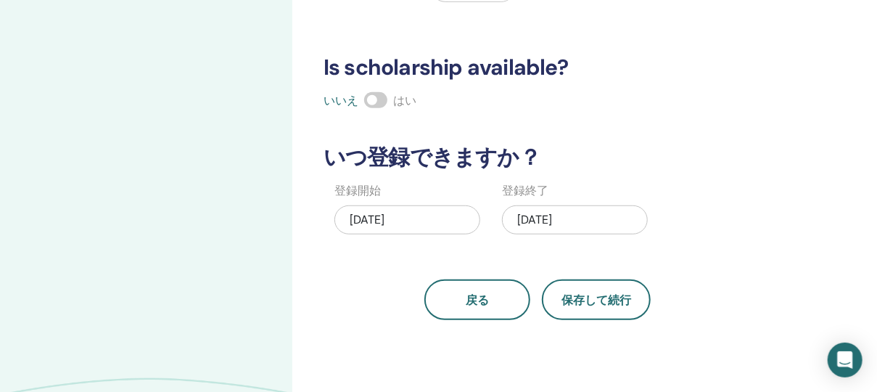
scroll to position [312, 0]
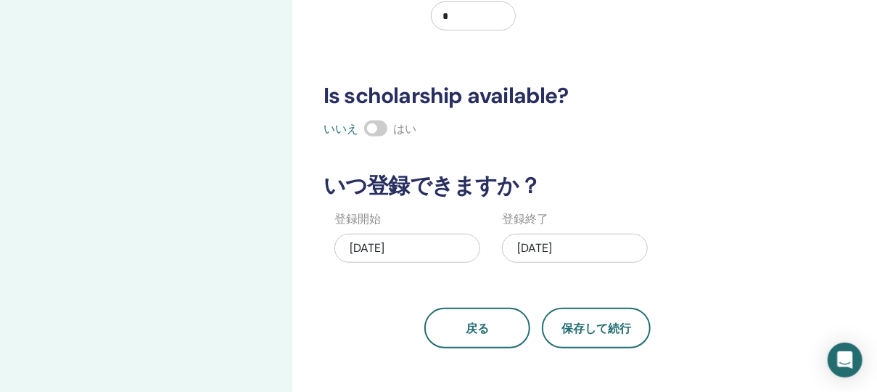
click at [618, 247] on div "08/15/2025" at bounding box center [575, 248] width 146 height 29
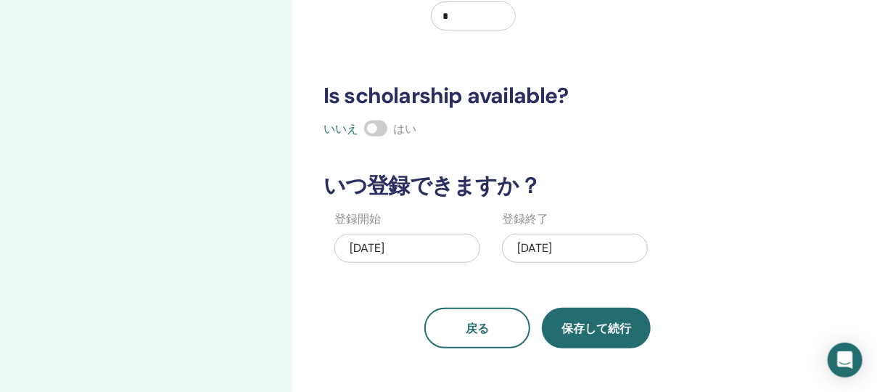
click at [610, 327] on span "保存して続行" at bounding box center [596, 328] width 70 height 15
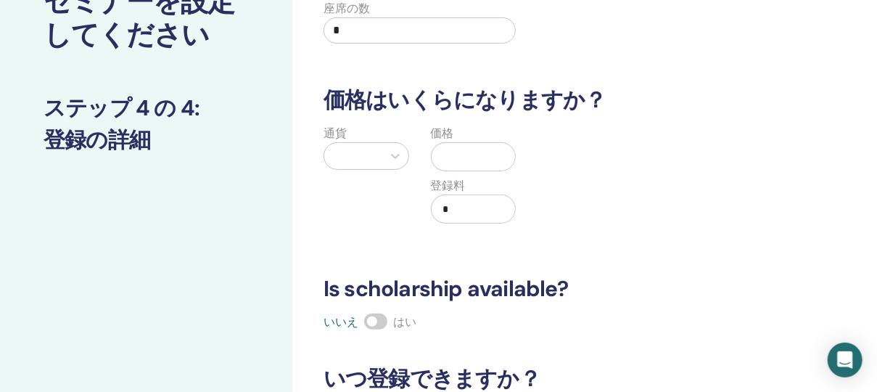
click at [374, 155] on div at bounding box center [354, 156] width 44 height 20
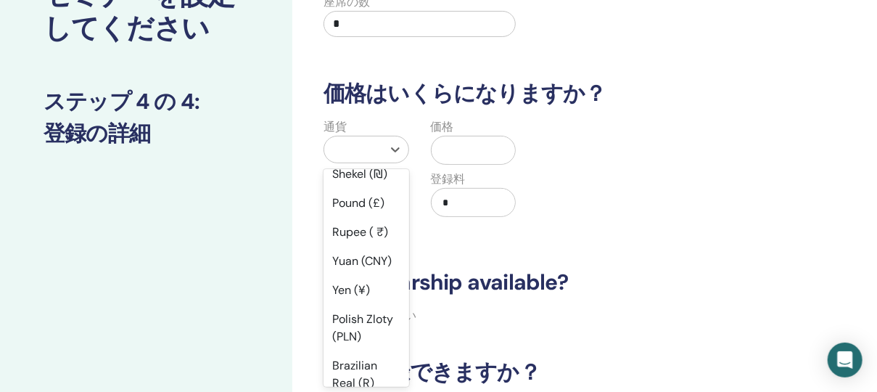
scroll to position [258, 0]
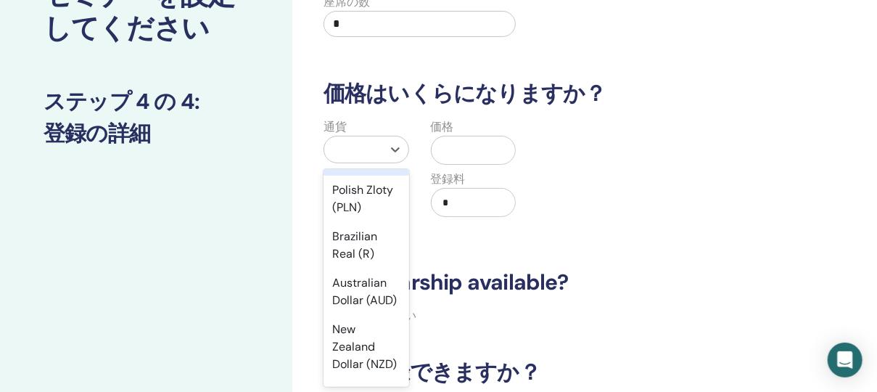
click at [355, 176] on div "Yen (¥)" at bounding box center [367, 161] width 86 height 29
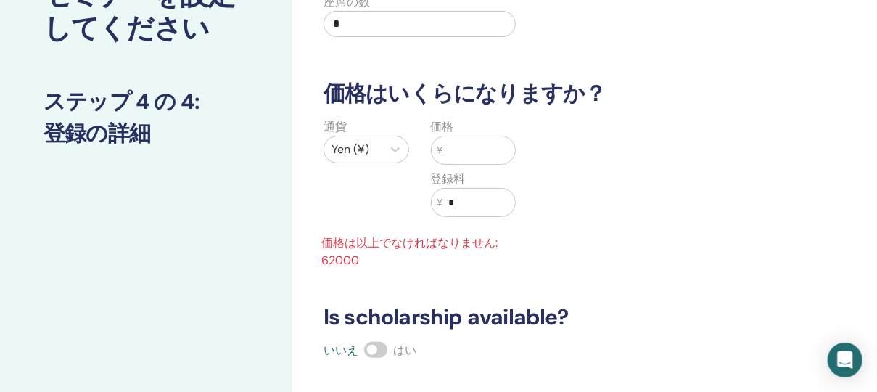
click at [470, 149] on input "text" at bounding box center [479, 150] width 73 height 28
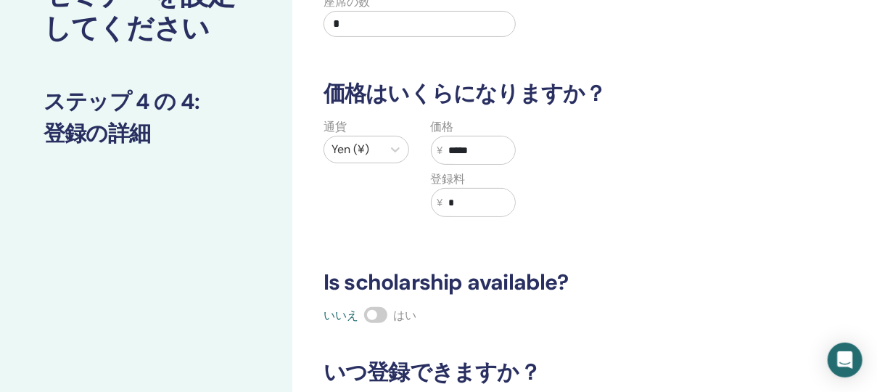
type input "*****"
click at [703, 275] on h3 "Is scholarship available?" at bounding box center [537, 282] width 445 height 26
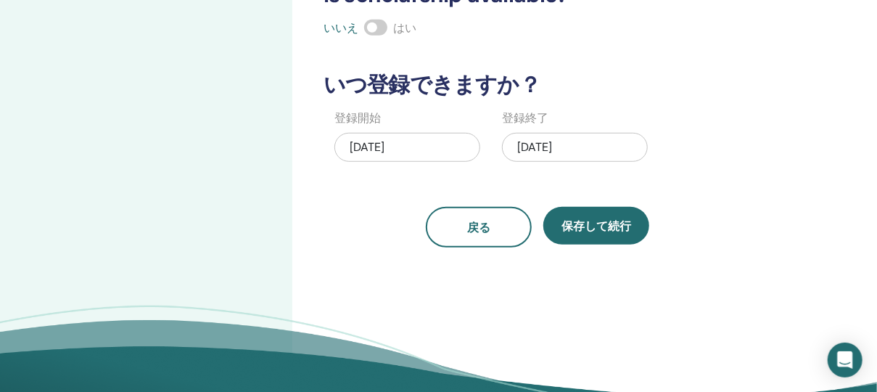
scroll to position [448, 0]
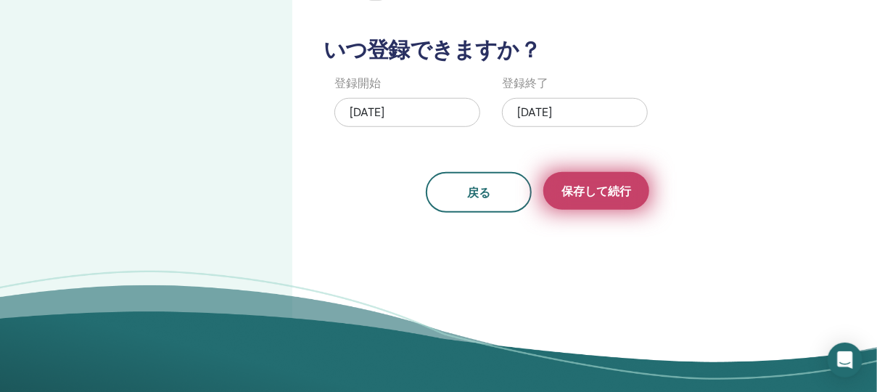
click at [626, 196] on span "保存して続行" at bounding box center [596, 191] width 70 height 15
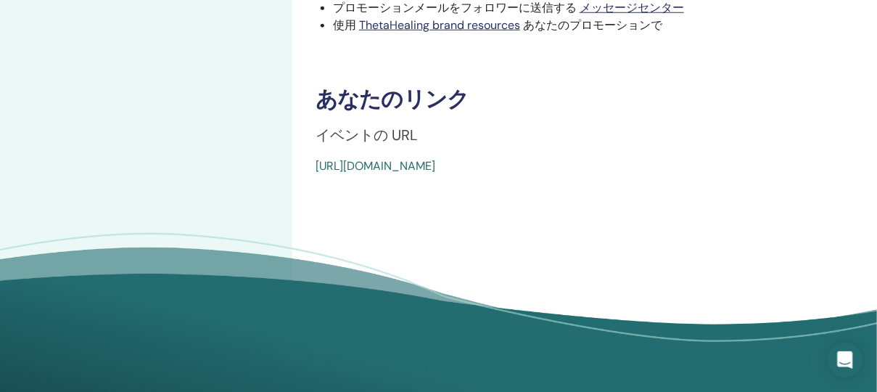
scroll to position [580, 0]
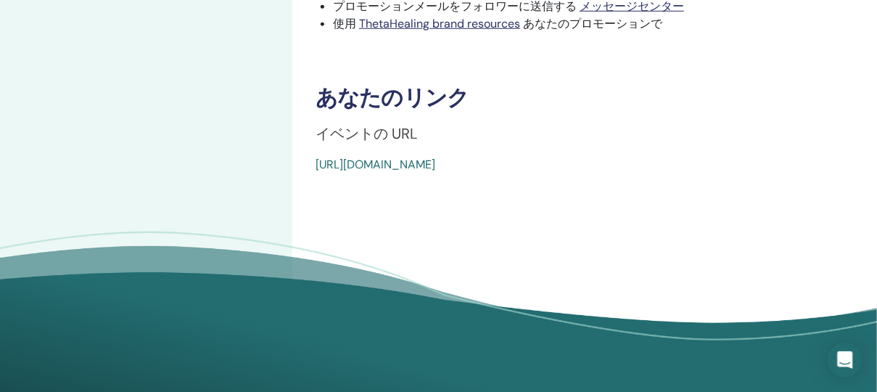
click at [435, 165] on link "[URL][DOMAIN_NAME]" at bounding box center [376, 164] width 120 height 15
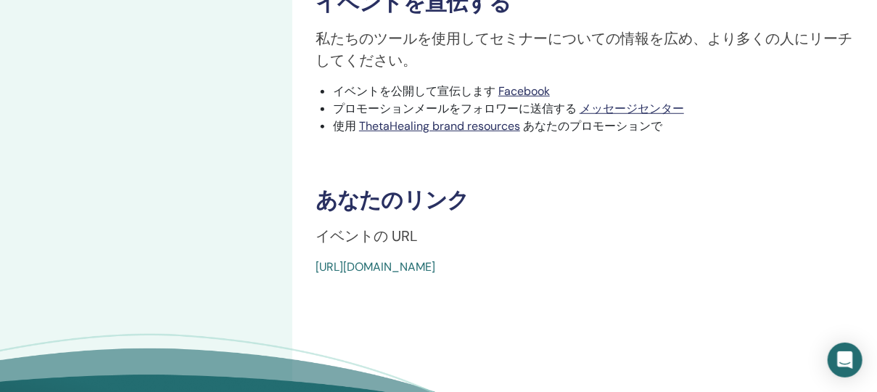
scroll to position [607, 0]
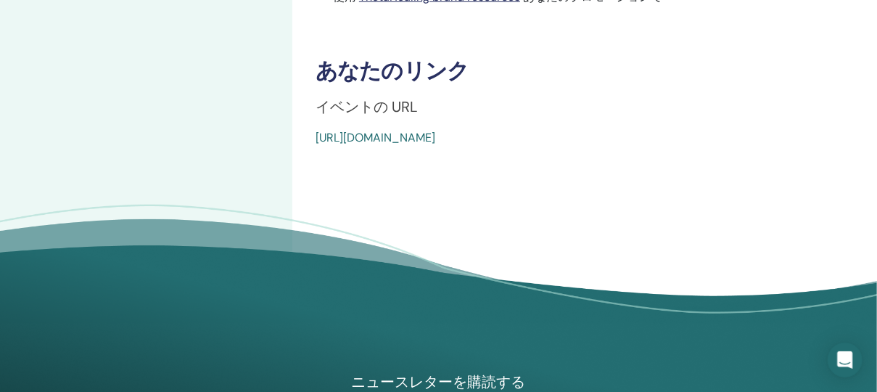
drag, startPoint x: 657, startPoint y: 135, endPoint x: 311, endPoint y: 127, distance: 346.1
copy link "[URL][DOMAIN_NAME]"
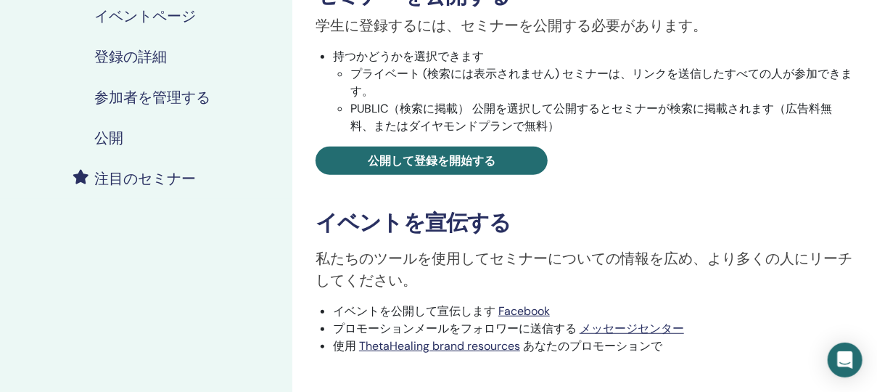
scroll to position [258, 0]
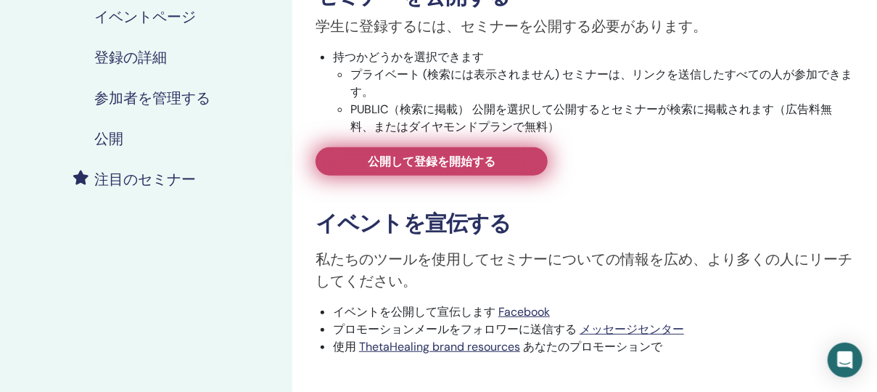
click at [519, 161] on link "公開して登録を開始する" at bounding box center [432, 161] width 232 height 28
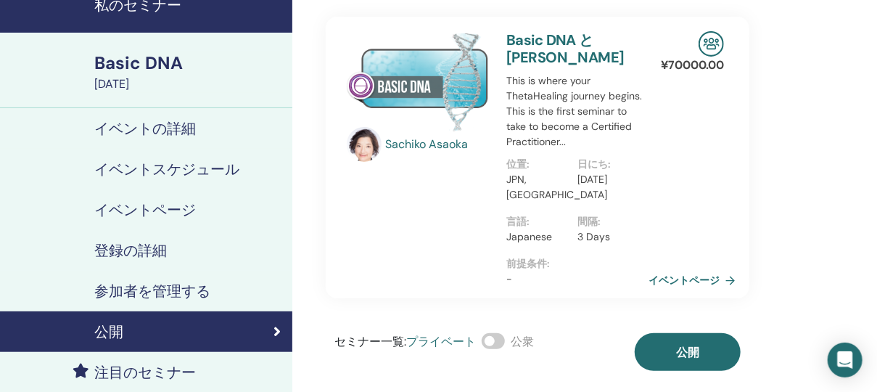
scroll to position [128, 0]
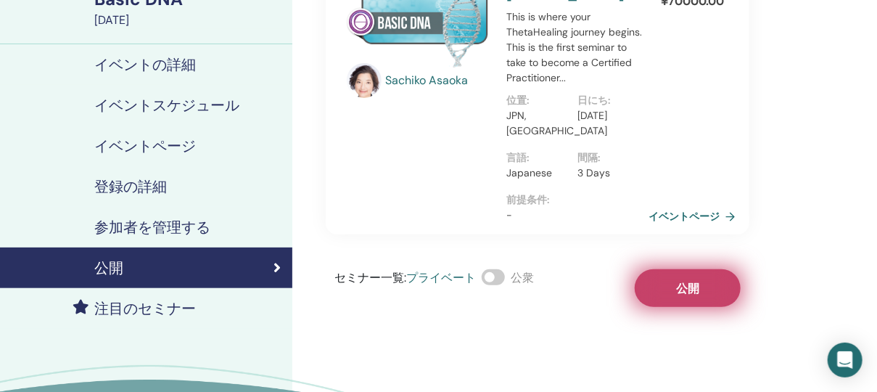
click at [694, 287] on span "公開" at bounding box center [687, 288] width 23 height 15
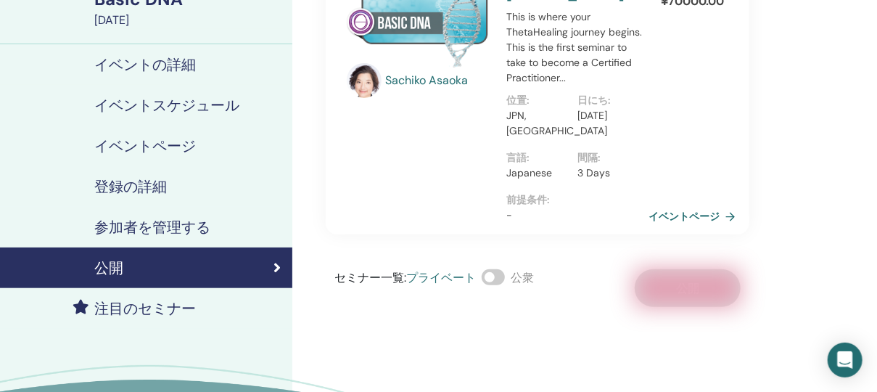
click at [169, 222] on h4 "参加者を管理する" at bounding box center [152, 226] width 116 height 17
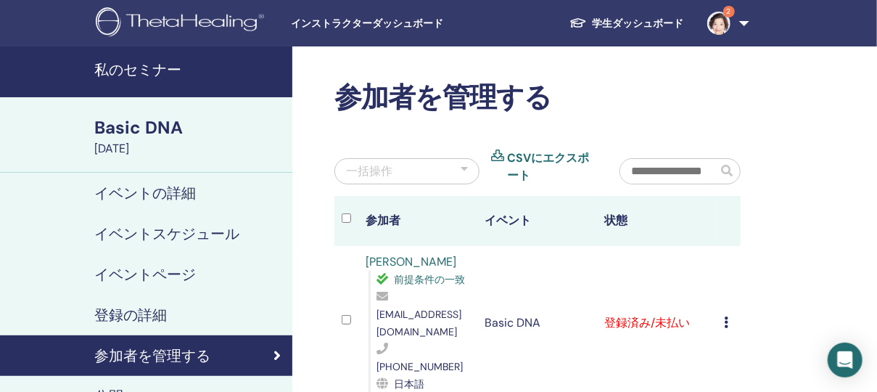
scroll to position [65, 0]
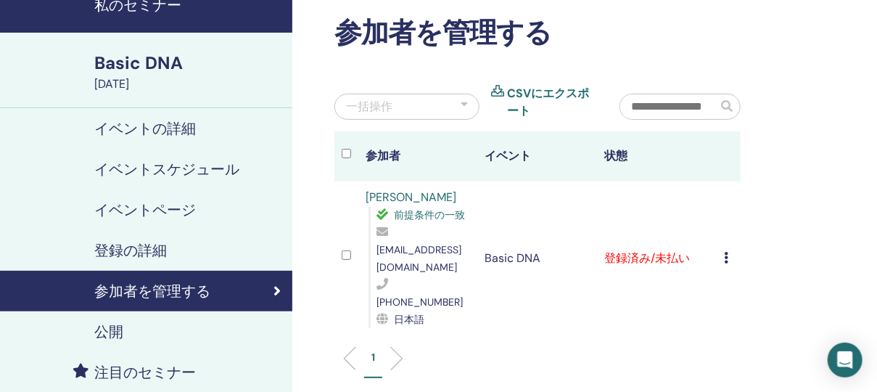
click at [726, 252] on icon at bounding box center [726, 258] width 4 height 12
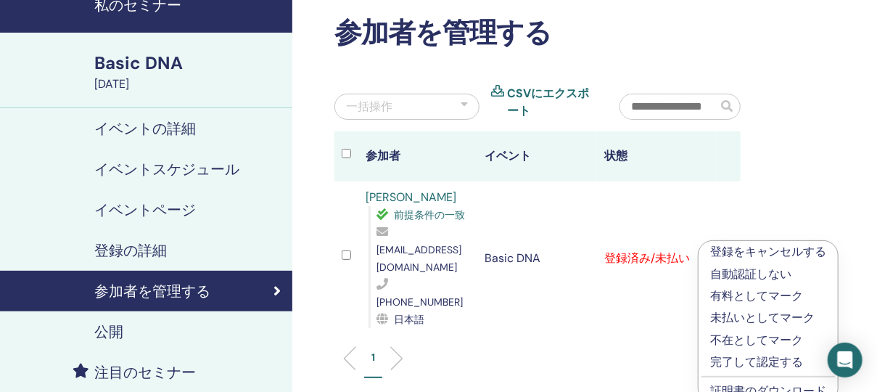
click at [747, 293] on p "有料としてマーク" at bounding box center [768, 295] width 116 height 17
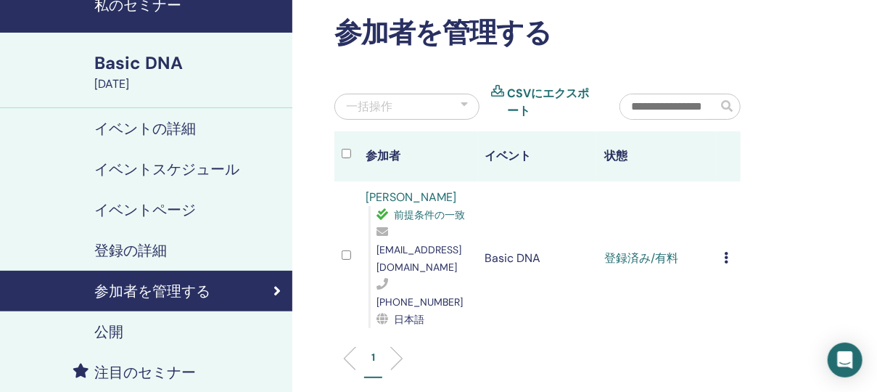
scroll to position [128, 0]
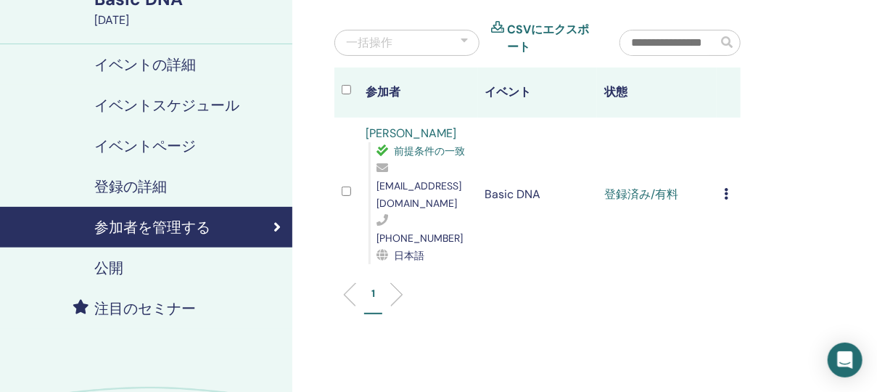
click at [725, 188] on icon at bounding box center [726, 194] width 4 height 12
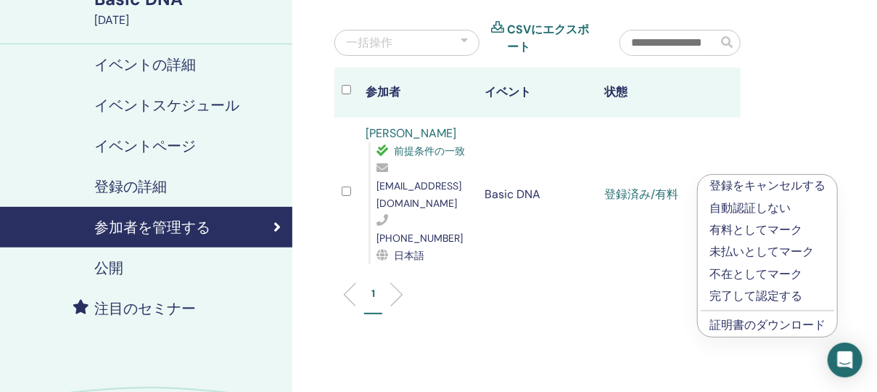
scroll to position [0, 0]
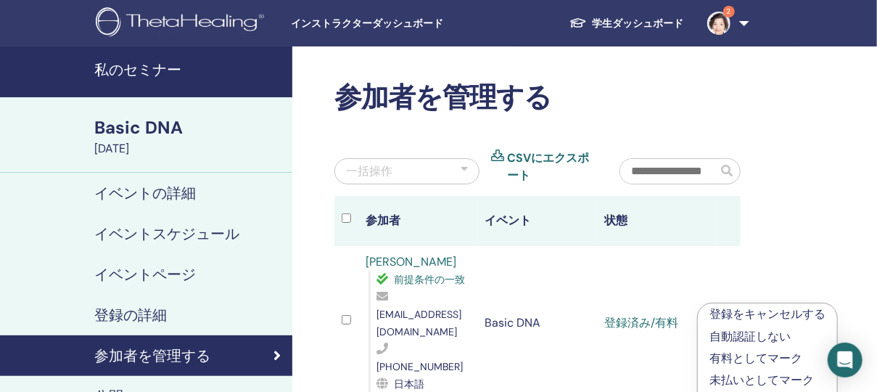
click at [626, 17] on link "学生ダッシュボード" at bounding box center [627, 23] width 138 height 27
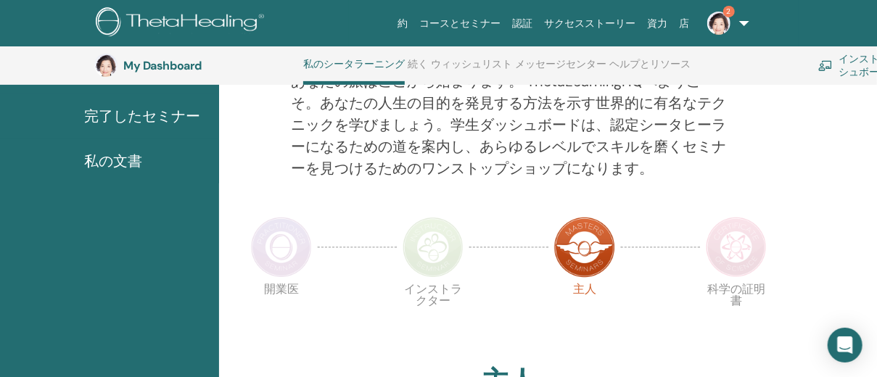
scroll to position [166, 0]
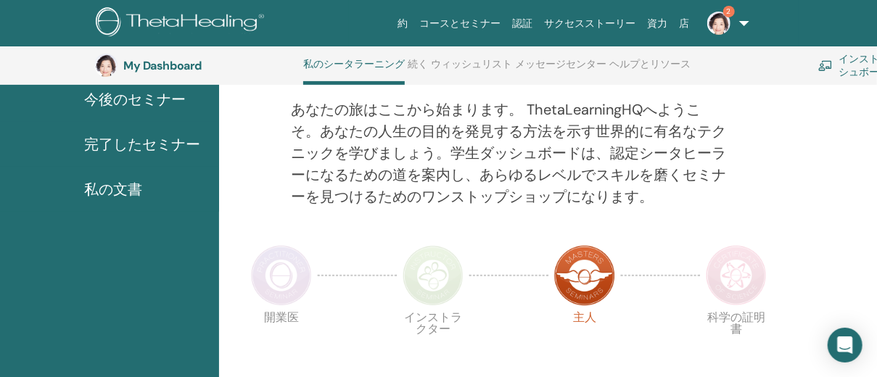
click at [736, 292] on img at bounding box center [736, 275] width 61 height 61
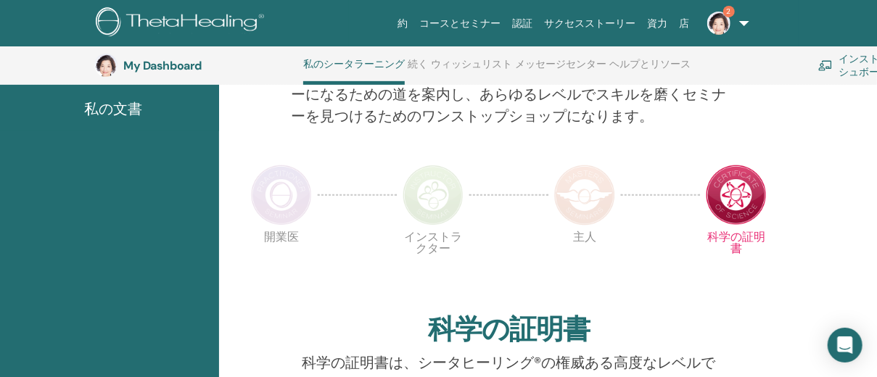
scroll to position [231, 0]
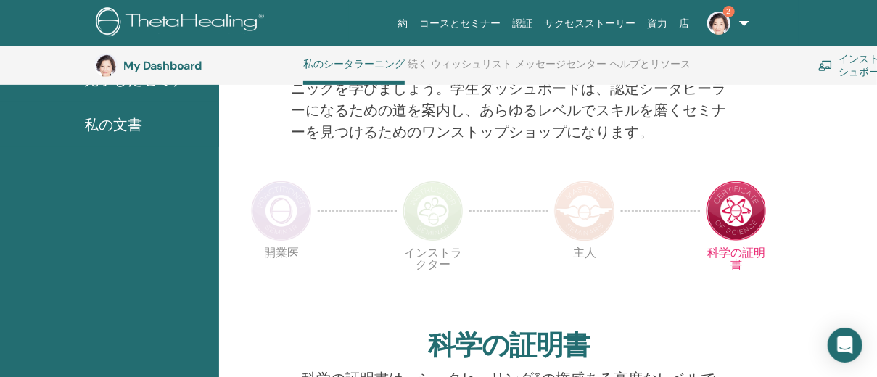
click at [592, 209] on img at bounding box center [584, 211] width 61 height 61
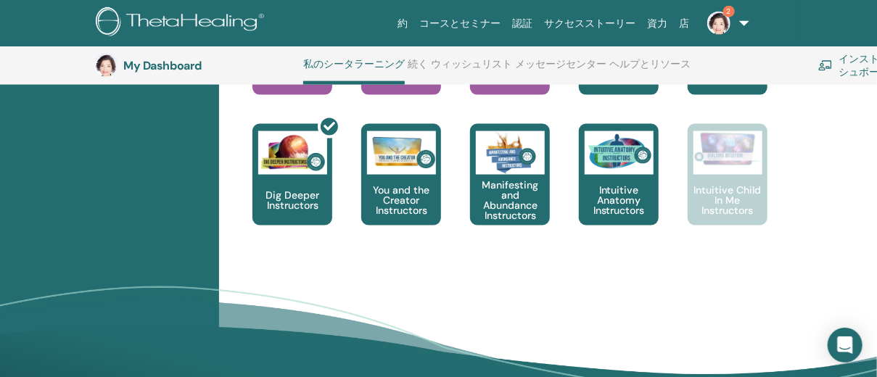
scroll to position [811, 0]
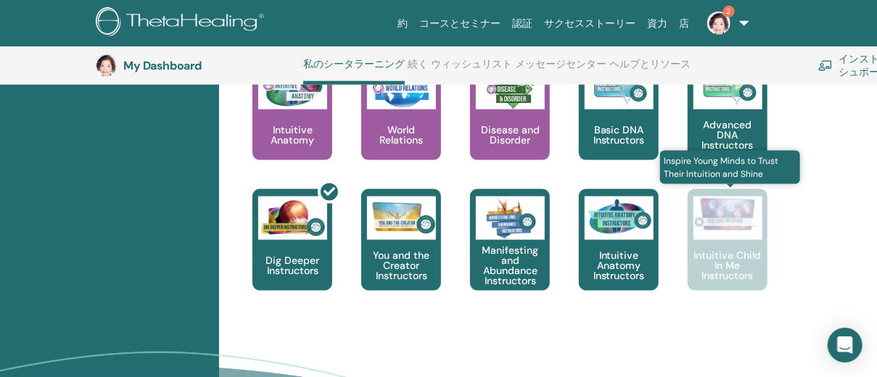
click at [726, 278] on p "Intuitive Child In Me Instructors" at bounding box center [728, 265] width 80 height 30
